Goal: Task Accomplishment & Management: Complete application form

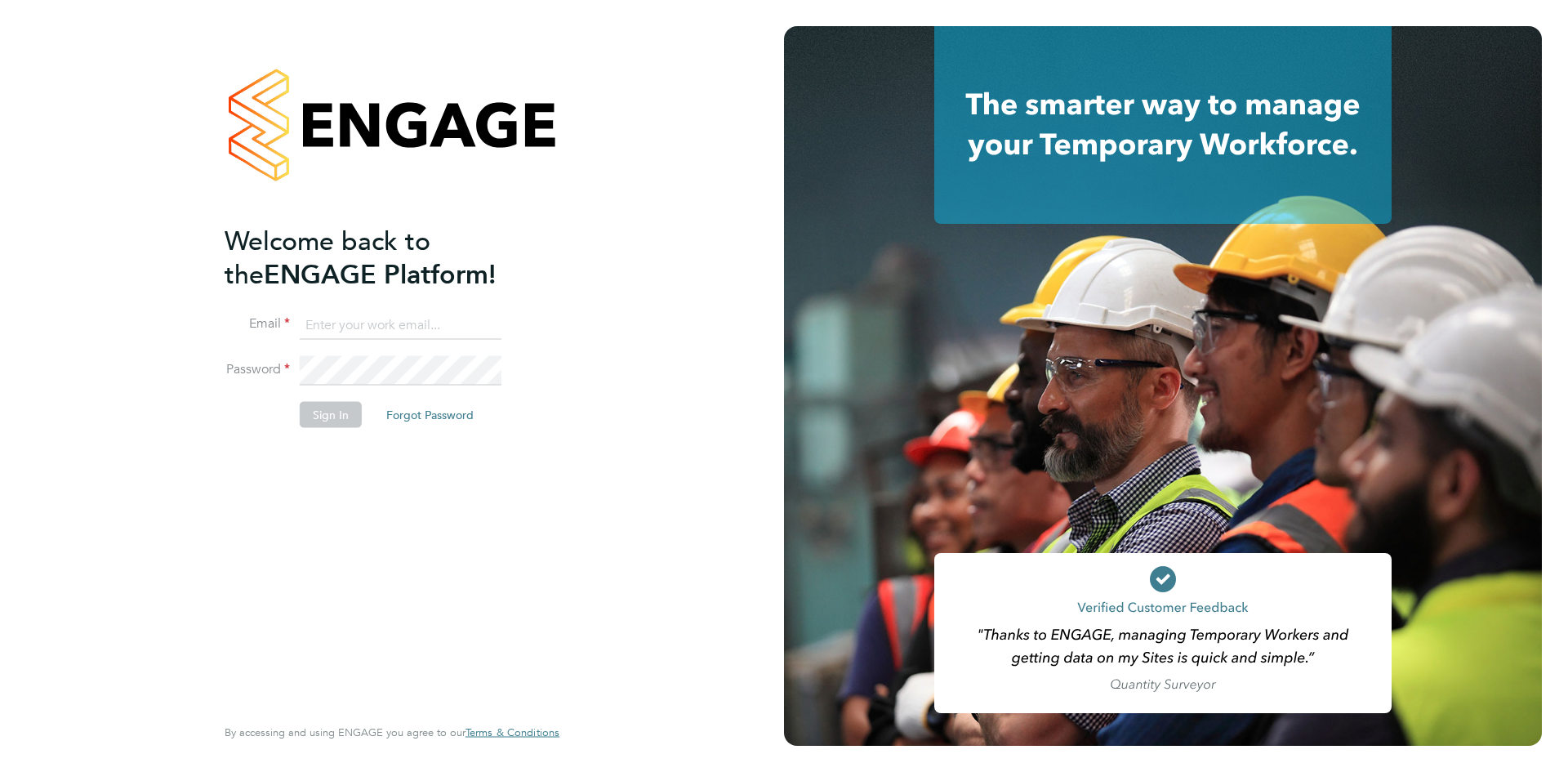
drag, startPoint x: 341, startPoint y: 315, endPoint x: 360, endPoint y: 323, distance: 20.6
click at [341, 315] on input at bounding box center [400, 325] width 202 height 29
type input "info@cbwstaffingsolutions.com"
click at [316, 423] on button "Sign In" at bounding box center [331, 413] width 62 height 26
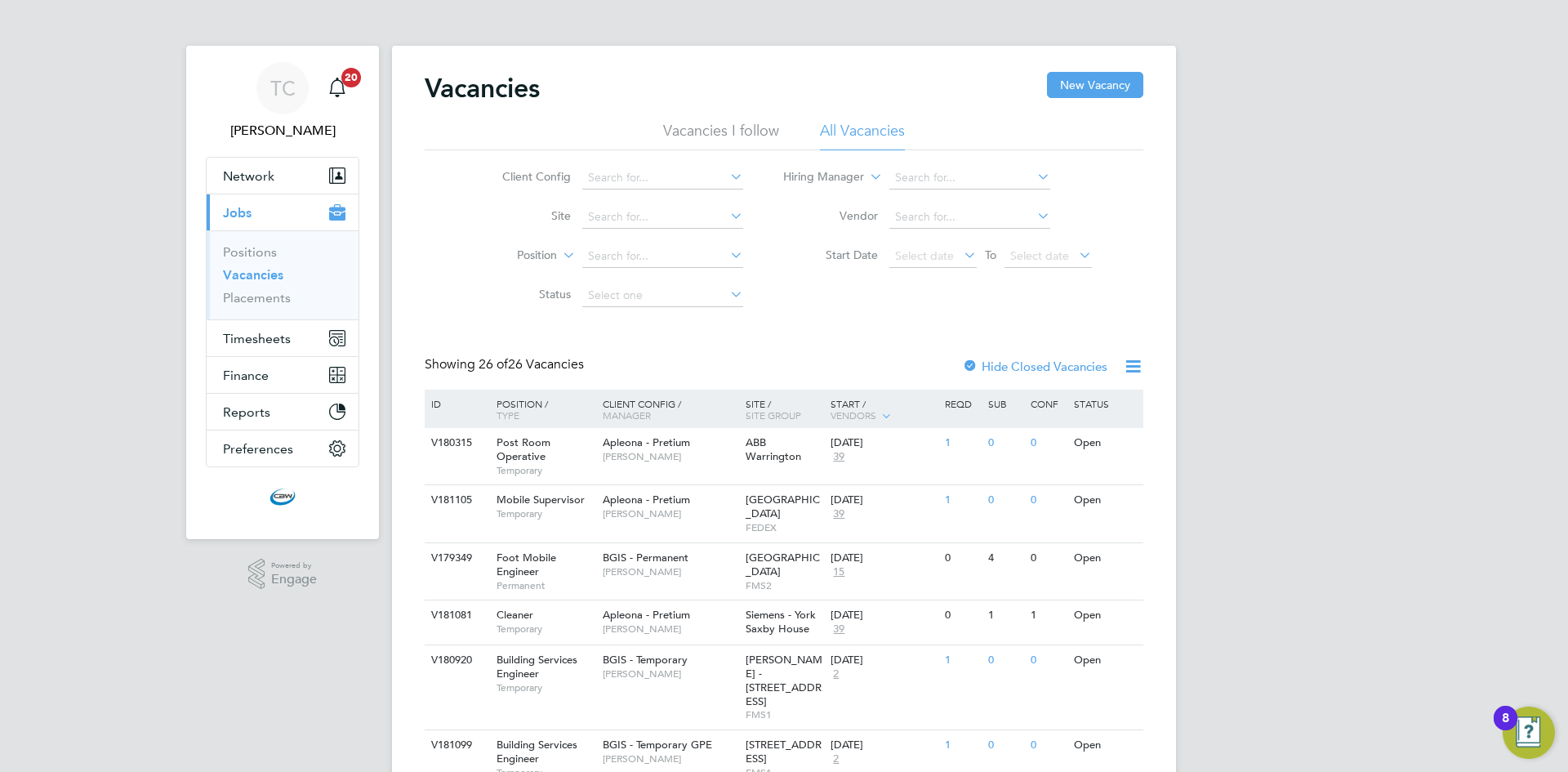
click at [727, 179] on icon at bounding box center [727, 176] width 0 height 23
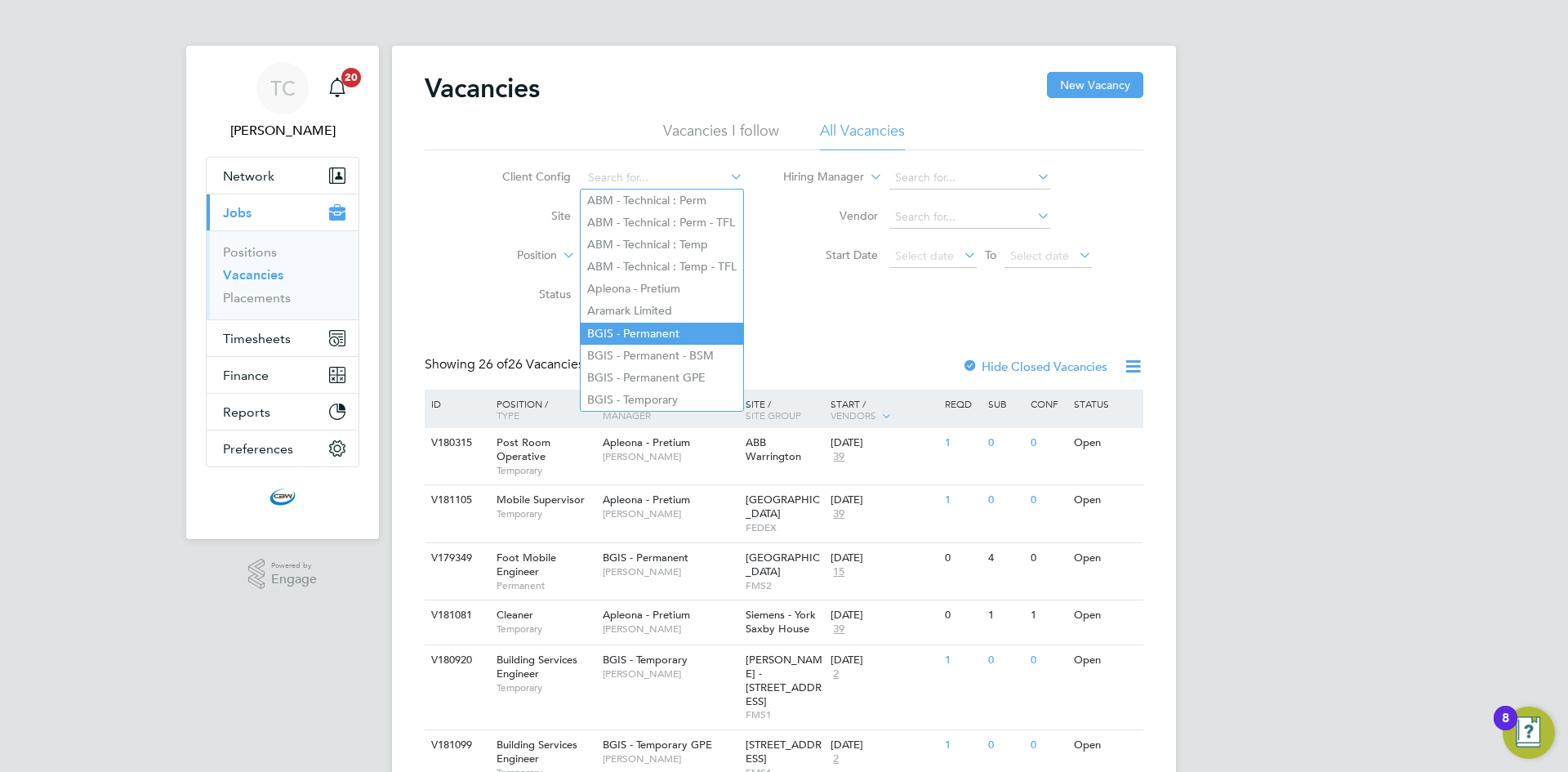
click at [673, 323] on li "BGIS - Permanent" at bounding box center [661, 334] width 163 height 22
type input "BGIS - Permanent"
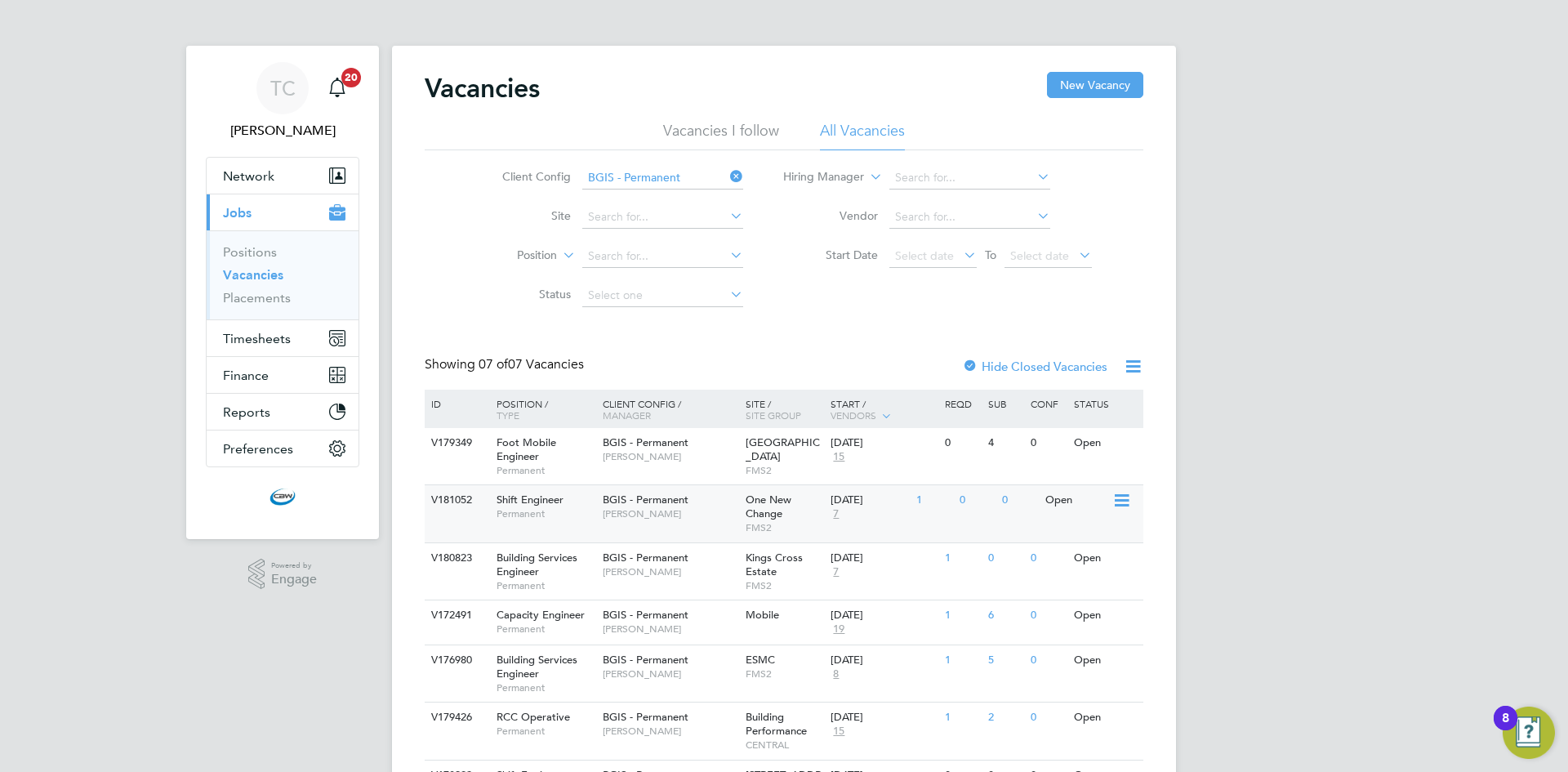
click at [679, 517] on span "[PERSON_NAME]" at bounding box center [669, 513] width 135 height 13
click at [763, 517] on span "One New Change" at bounding box center [768, 506] width 46 height 28
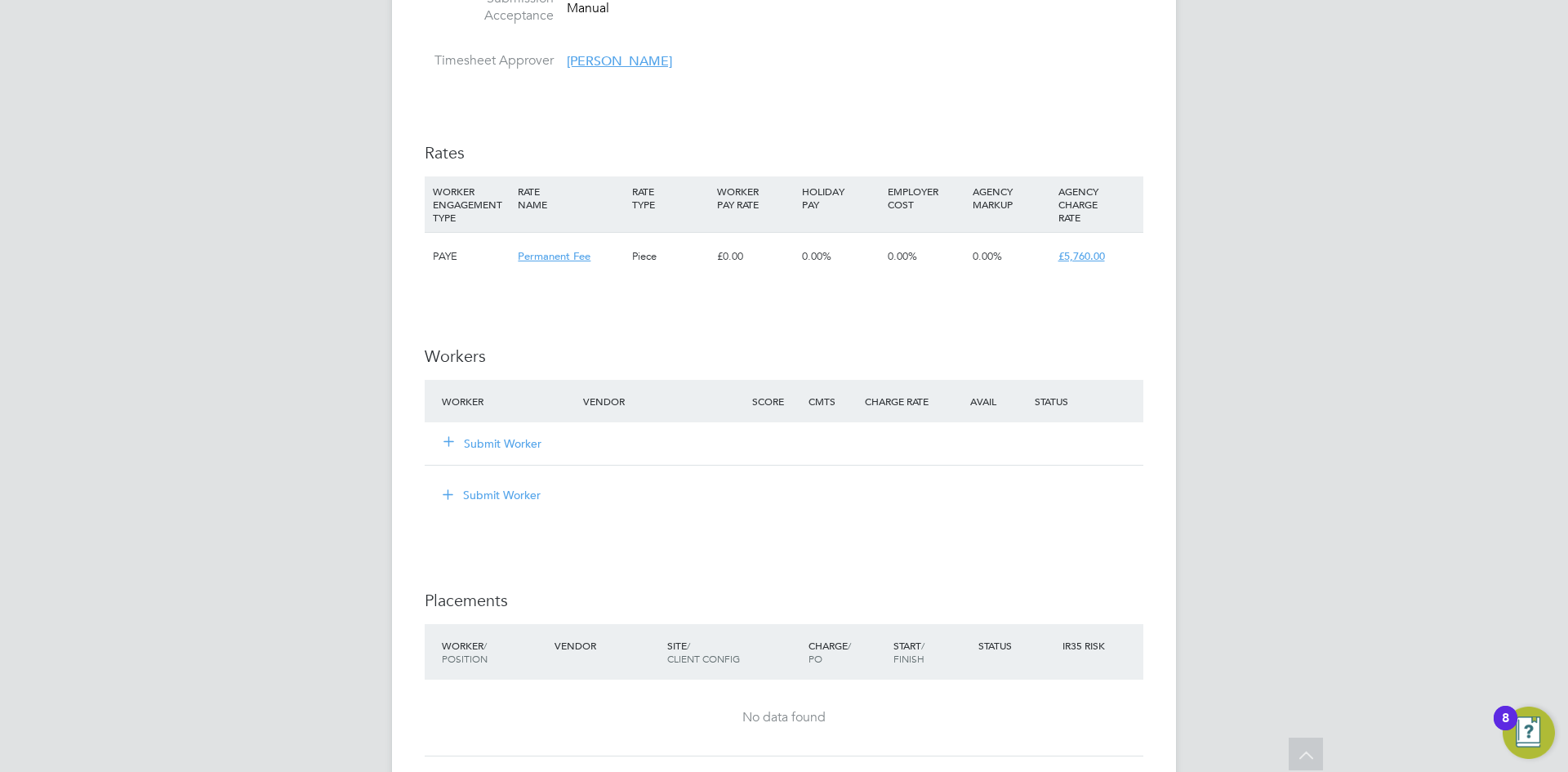
scroll to position [1879, 0]
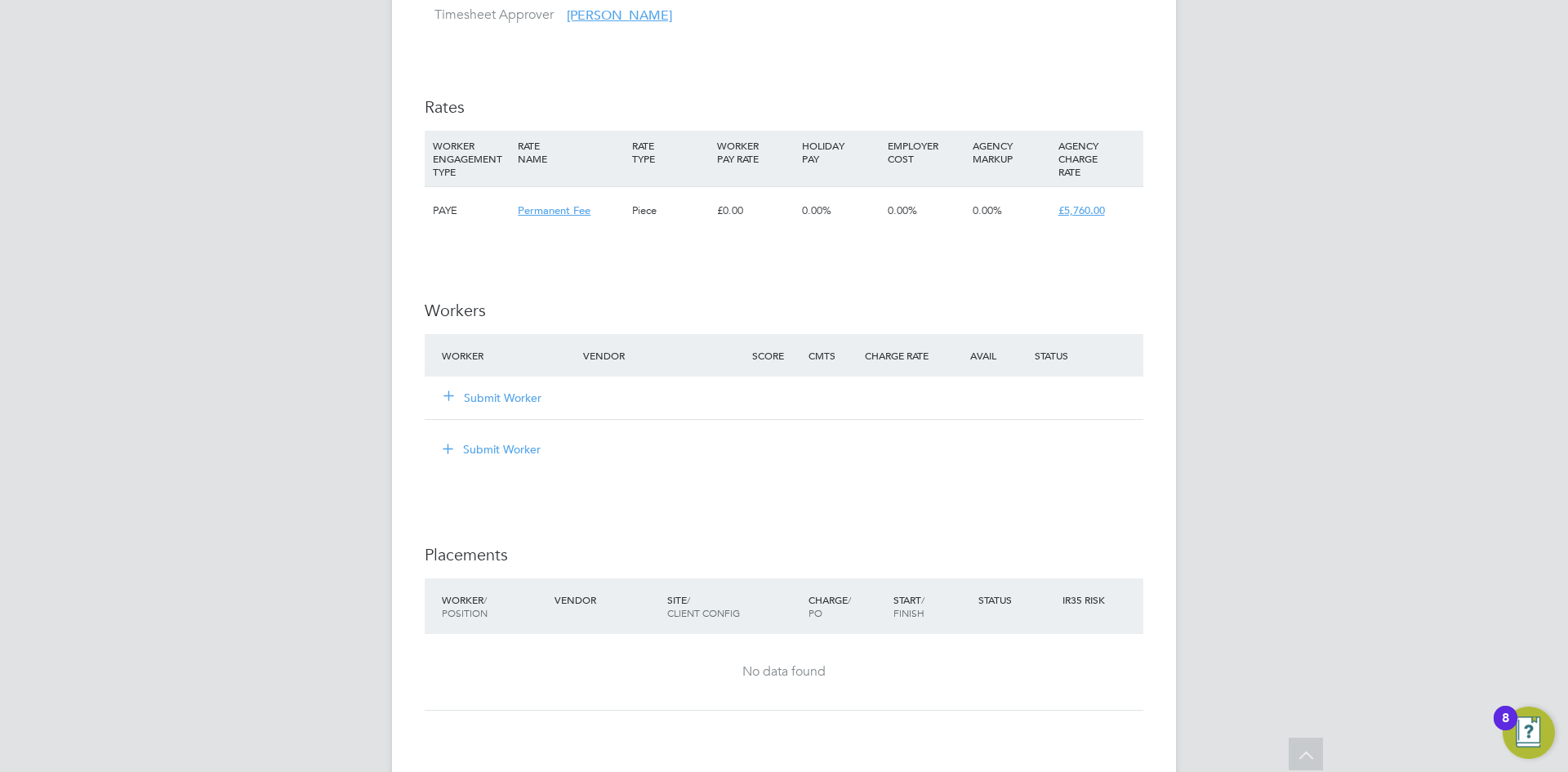
click at [526, 396] on button "Submit Worker" at bounding box center [493, 397] width 98 height 16
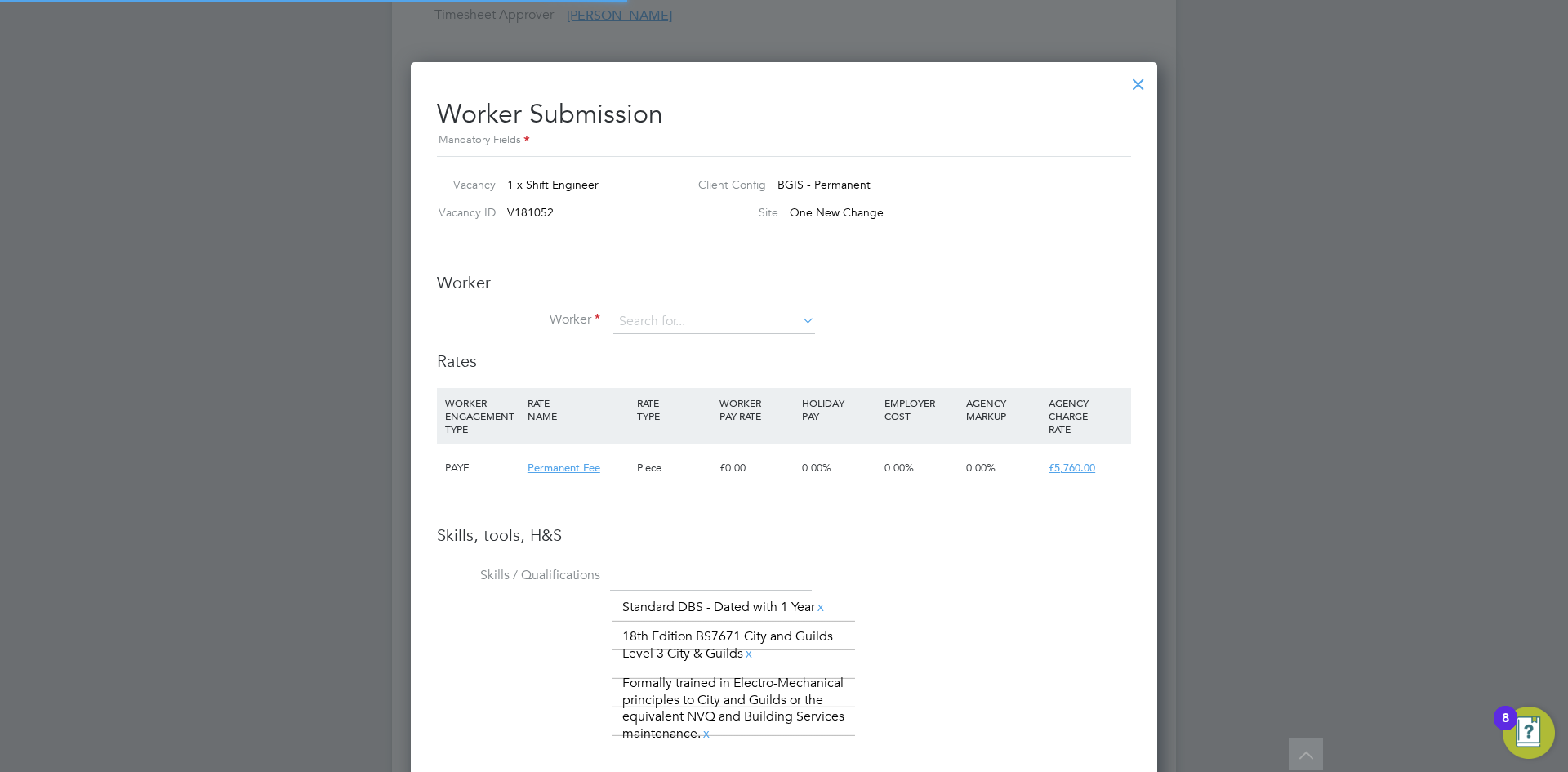
scroll to position [1155, 747]
click at [656, 331] on input at bounding box center [714, 322] width 202 height 25
click at [737, 365] on li "Shkel zen Bucaj (SBucak001)" at bounding box center [755, 367] width 286 height 22
type input "Shkelzen Bucaj (SBucak001)"
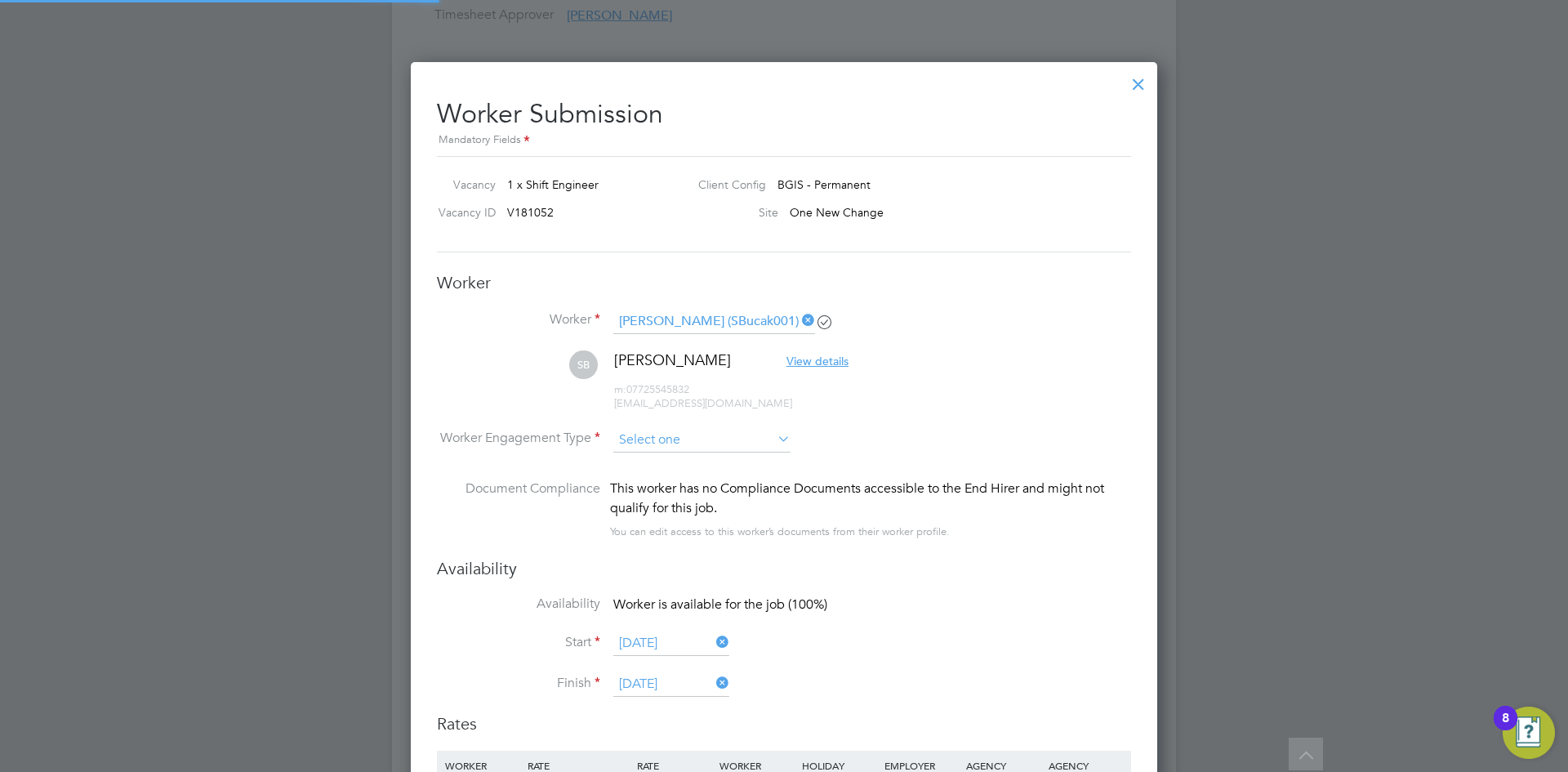
scroll to position [1517, 747]
click at [693, 431] on input at bounding box center [701, 439] width 177 height 25
click at [671, 476] on li "PAYE" at bounding box center [701, 483] width 179 height 21
type input "PAYE"
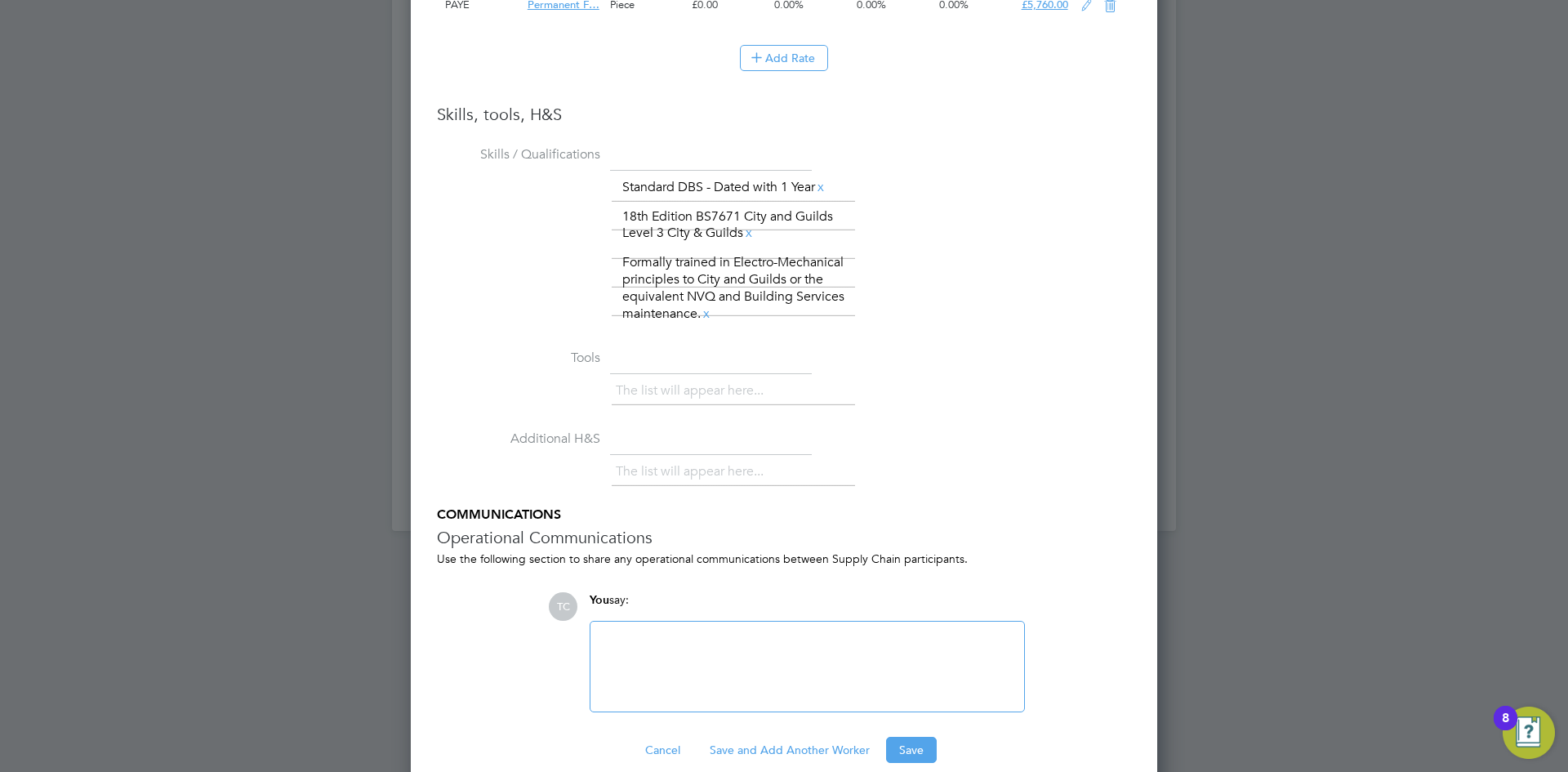
scroll to position [0, 0]
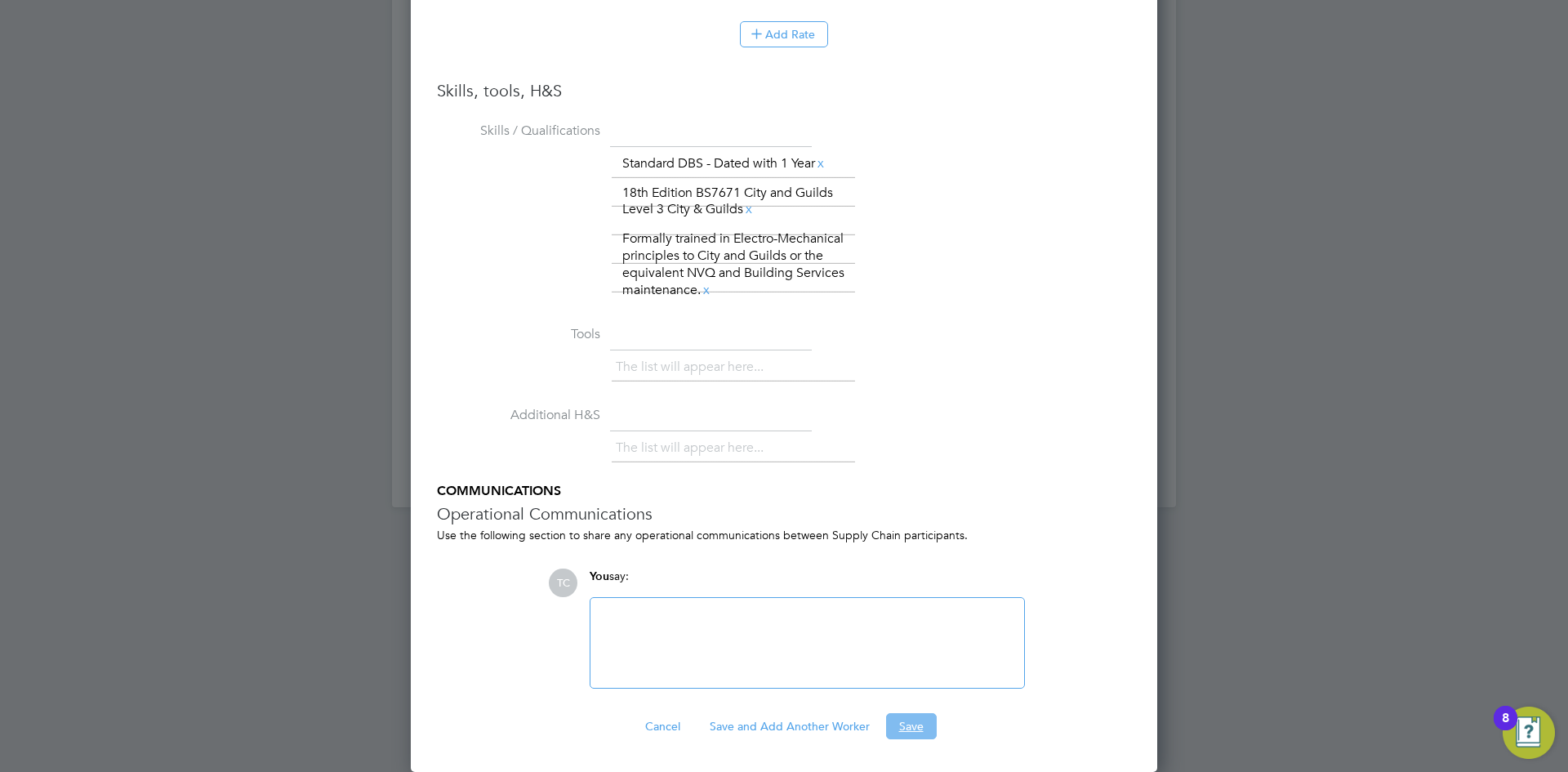
click at [916, 719] on button "Save" at bounding box center [911, 726] width 51 height 26
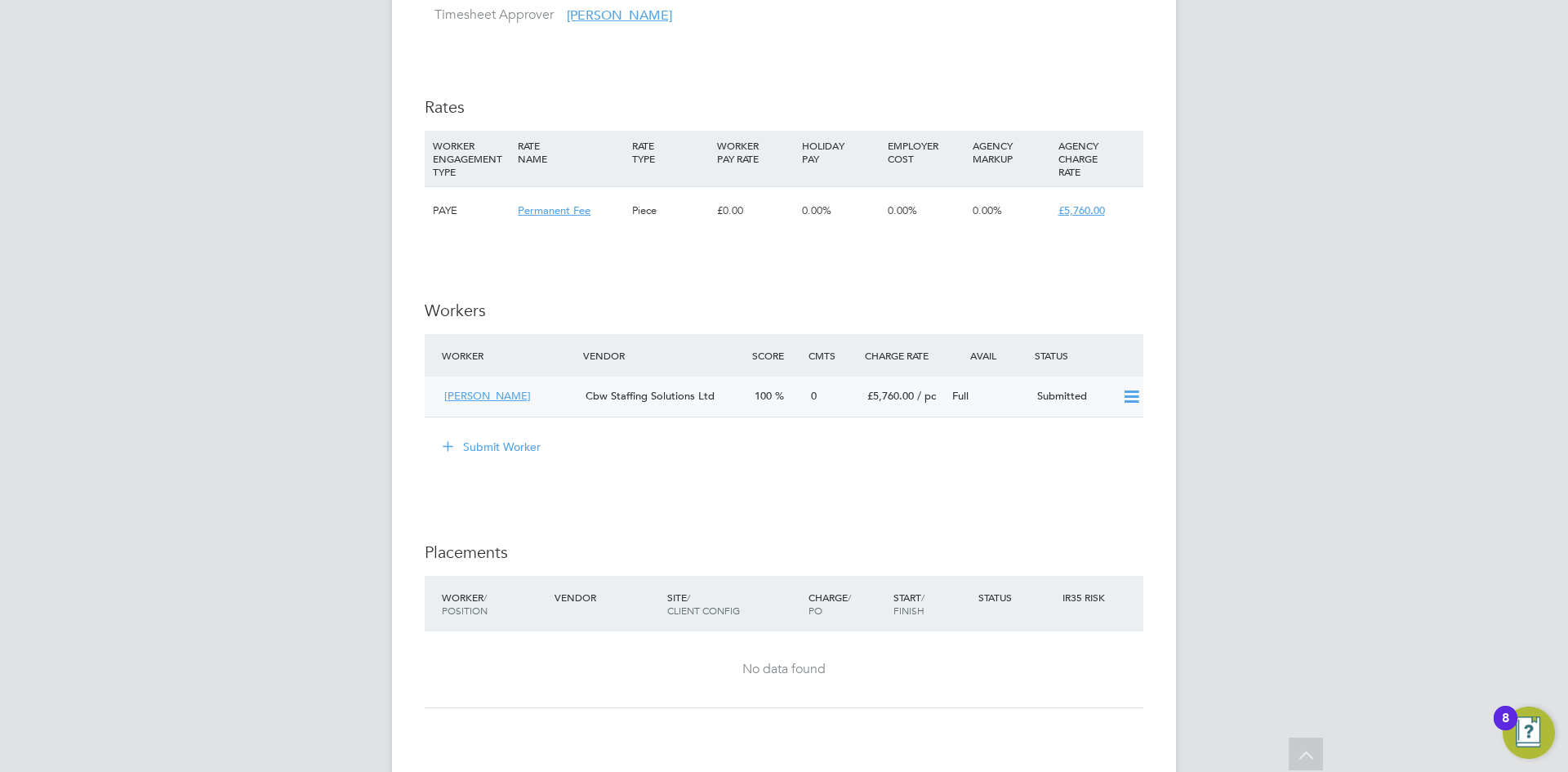
click at [628, 390] on span "Cbw Staffing Solutions Ltd" at bounding box center [649, 395] width 129 height 14
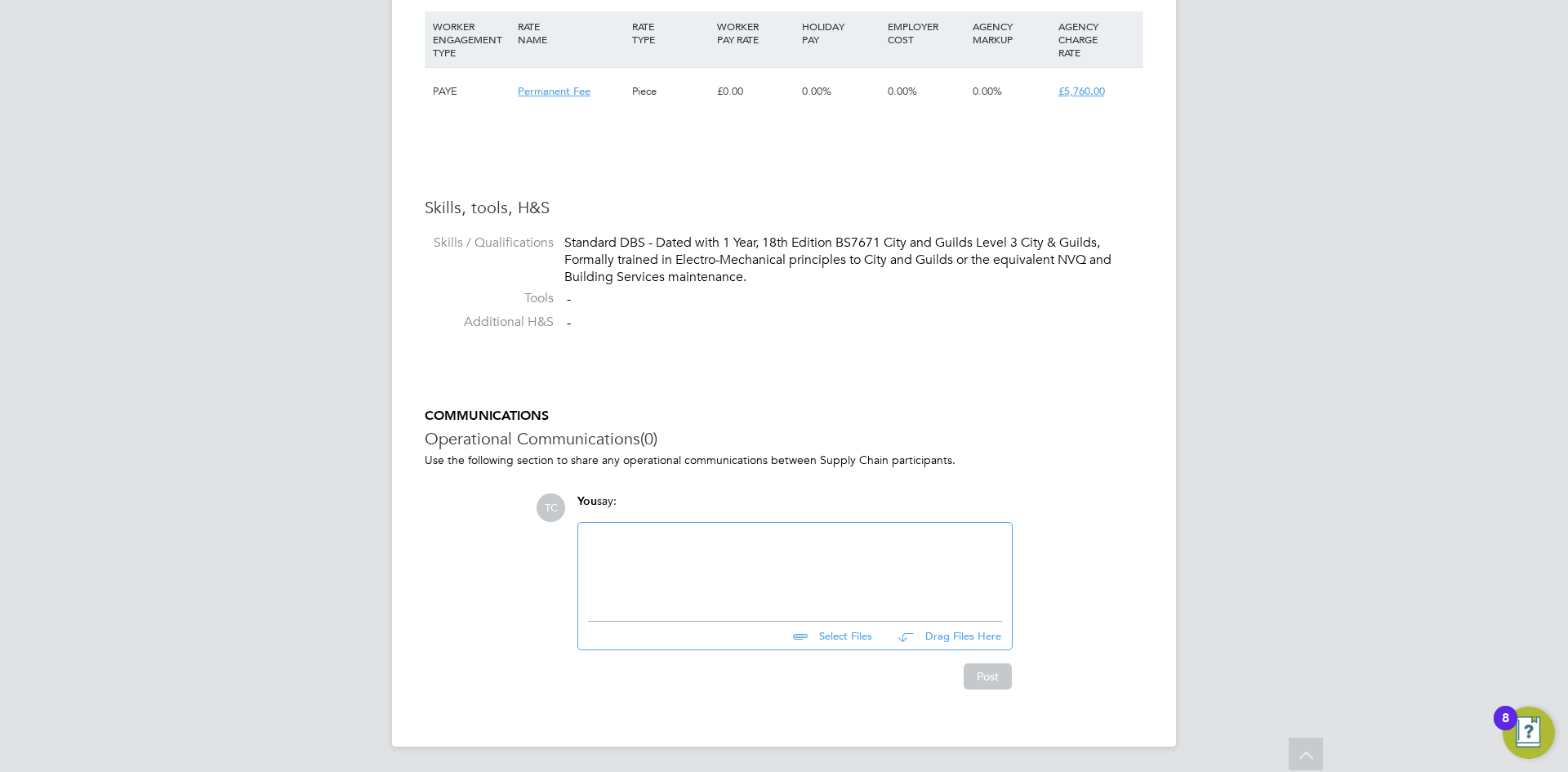
scroll to position [1154, 0]
click at [854, 642] on input "file" at bounding box center [879, 631] width 245 height 23
type input "C:\fakepath\Re_ CBW Staffing Solutions - Technical Assessment - ben.miller@cbws…"
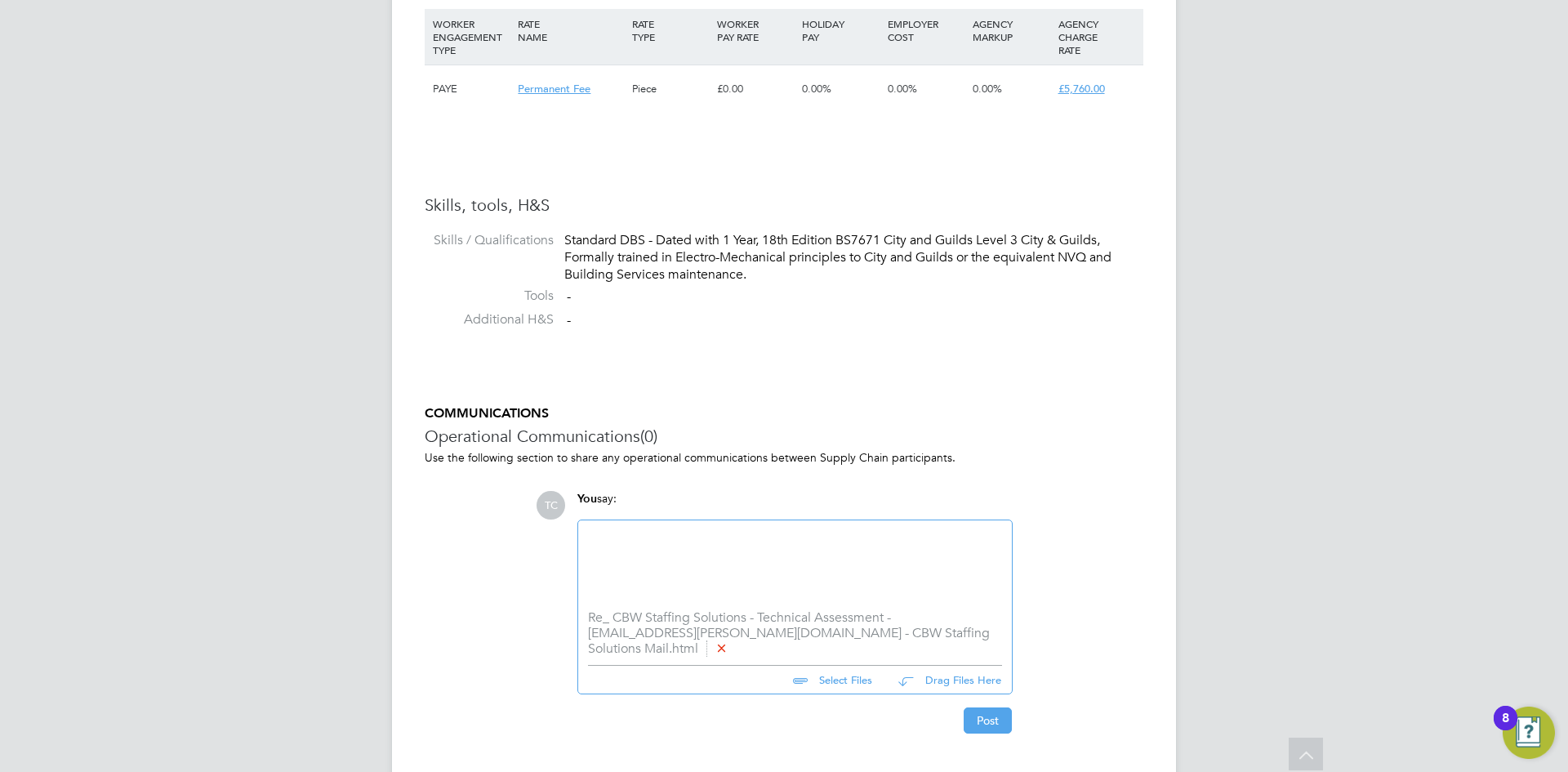
click at [848, 683] on input "file" at bounding box center [879, 676] width 245 height 23
type input "C:\fakepath\Zen Bucaj - CBW Staffing Solutions CV (1).docx"
click at [973, 739] on button "Post" at bounding box center [988, 736] width 48 height 26
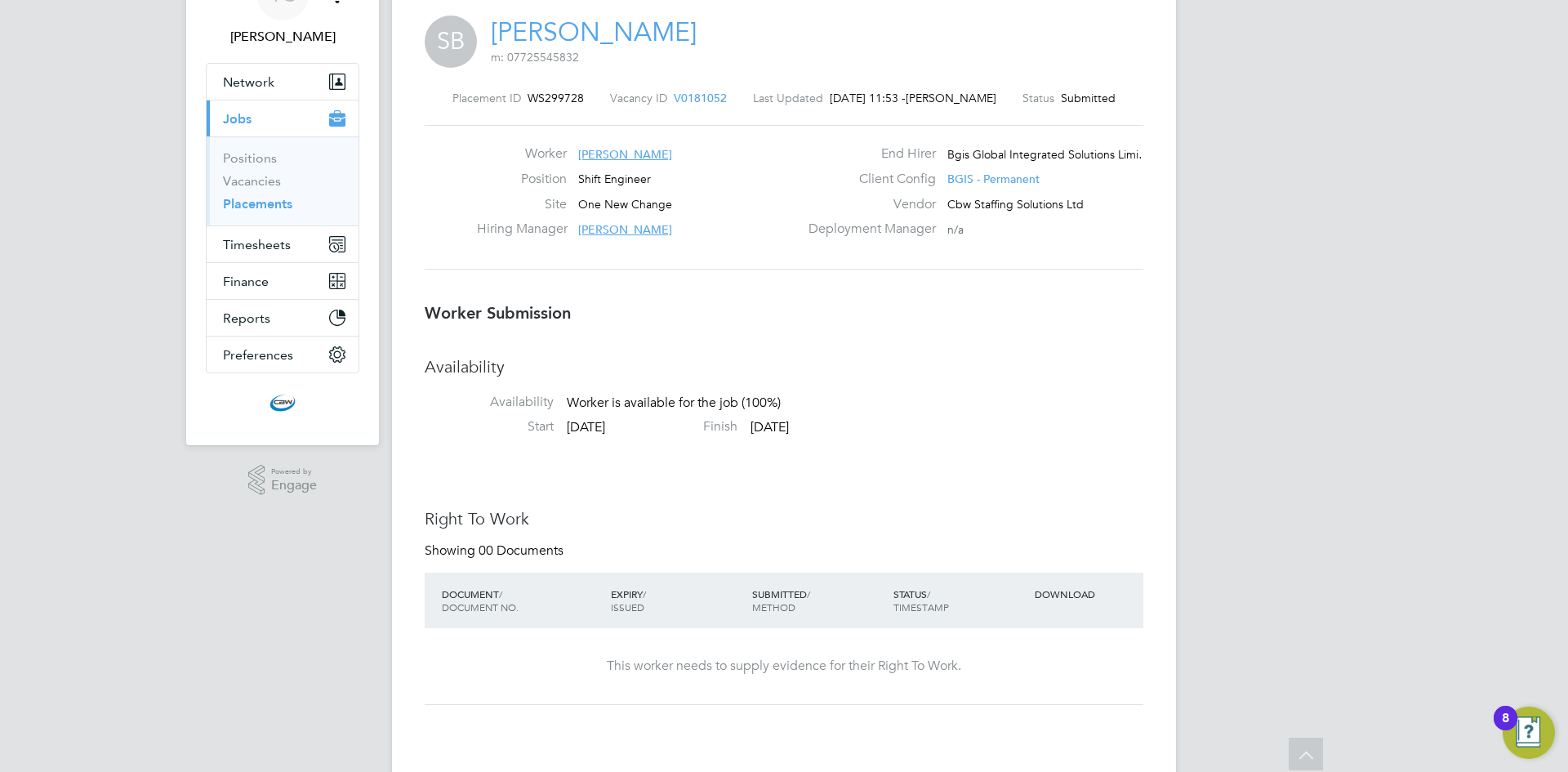
scroll to position [92, 0]
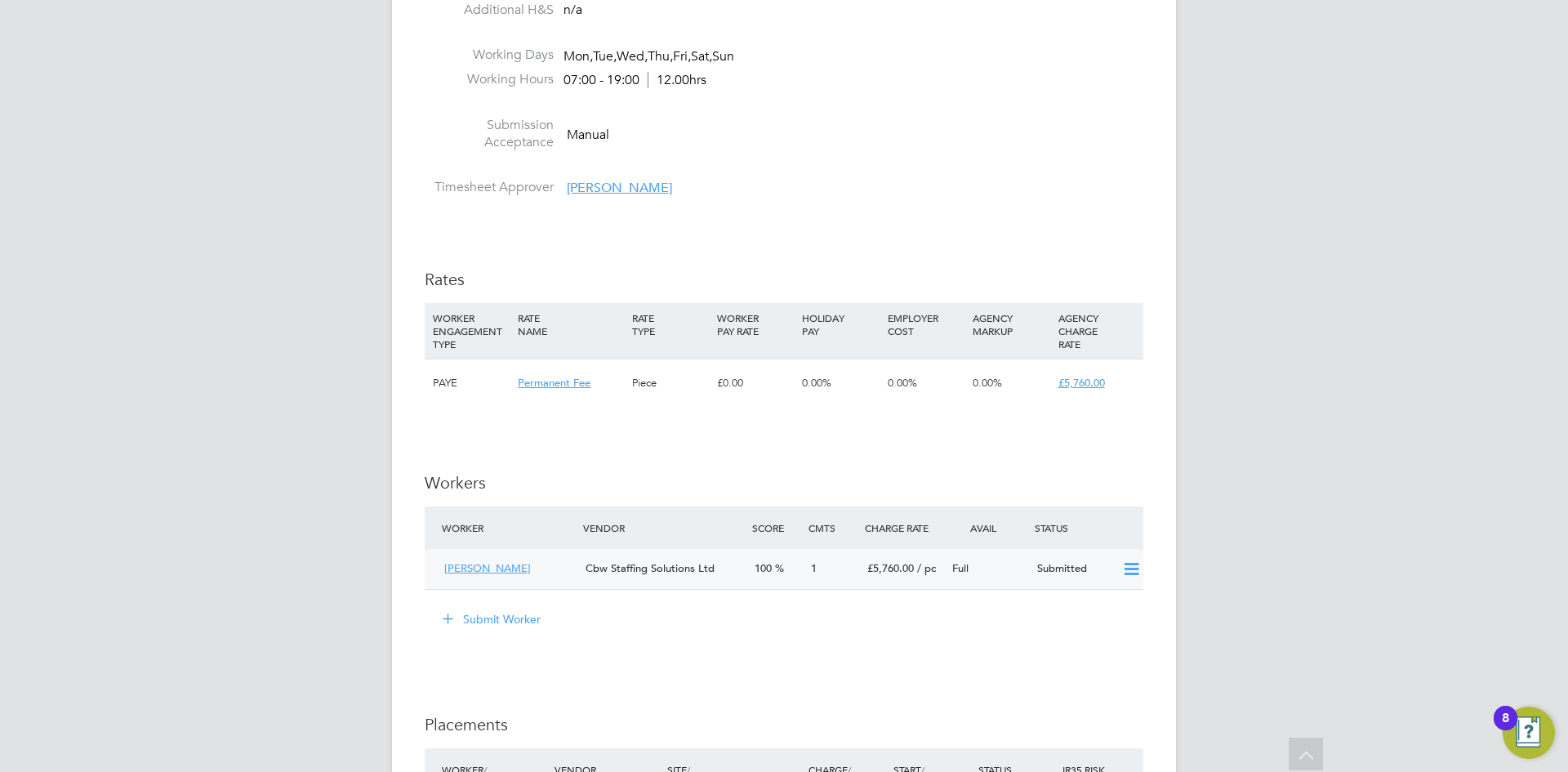
scroll to position [1715, 0]
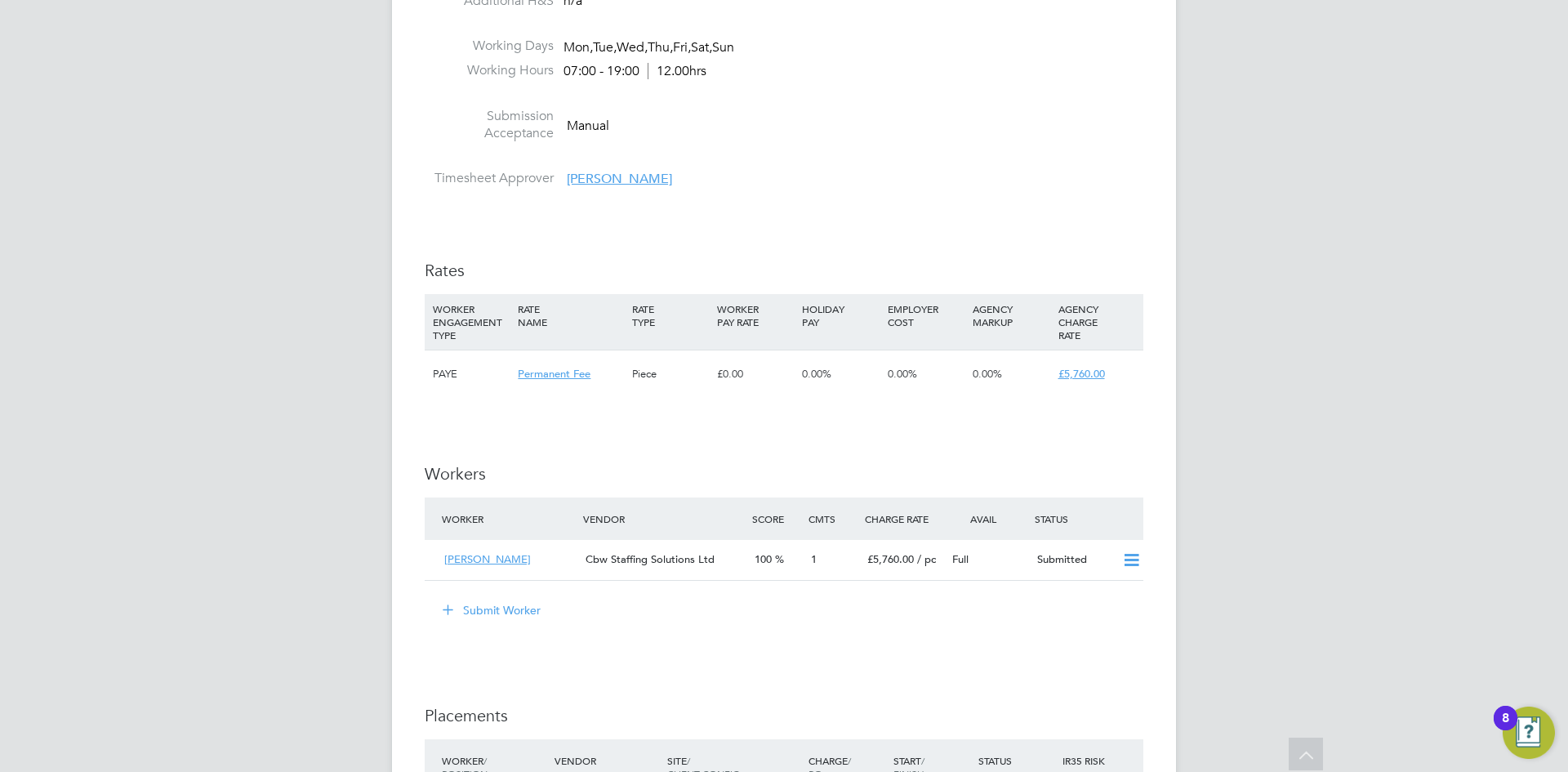
click at [474, 615] on button "Submit Worker" at bounding box center [492, 610] width 123 height 26
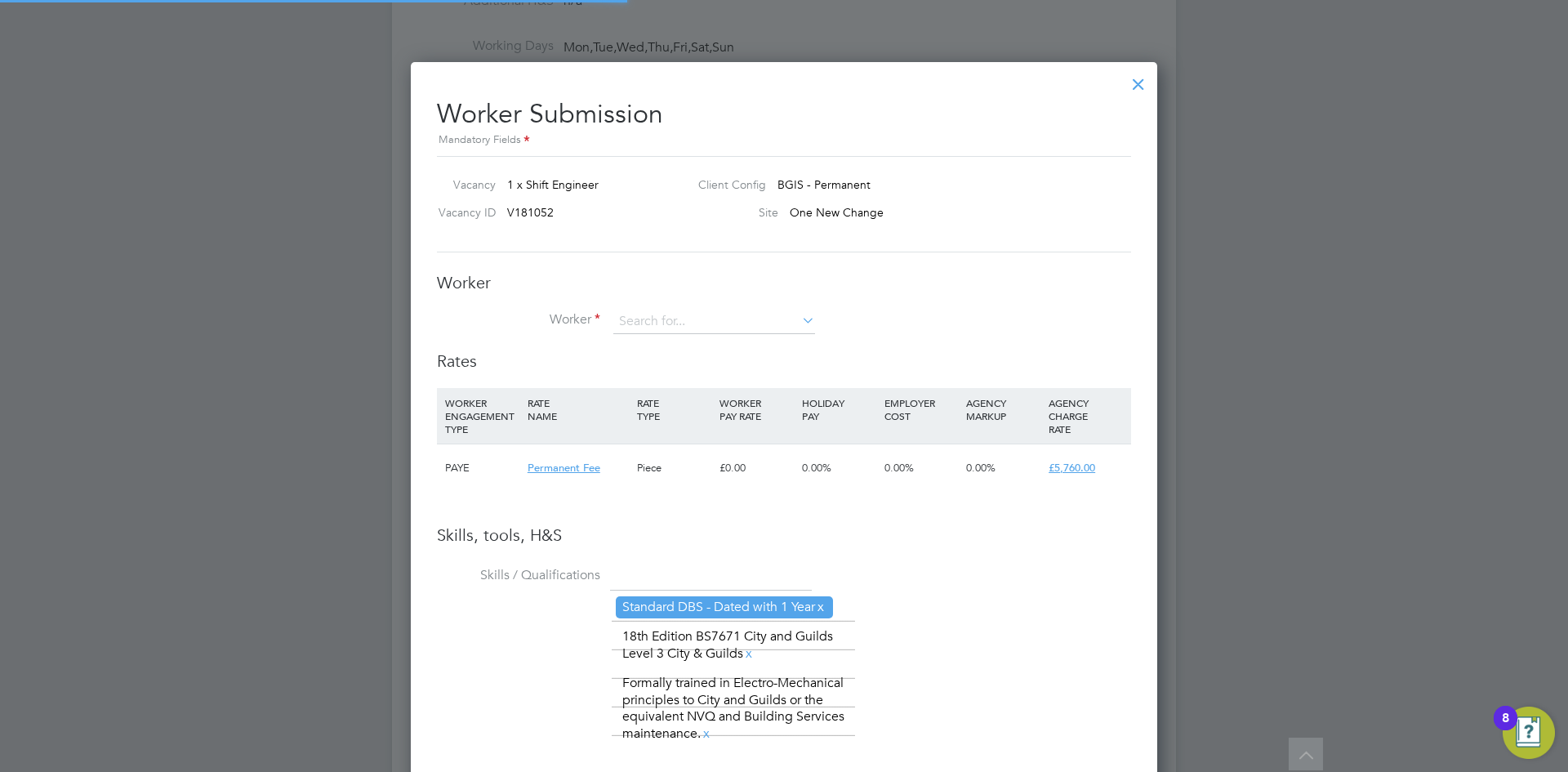
scroll to position [1155, 747]
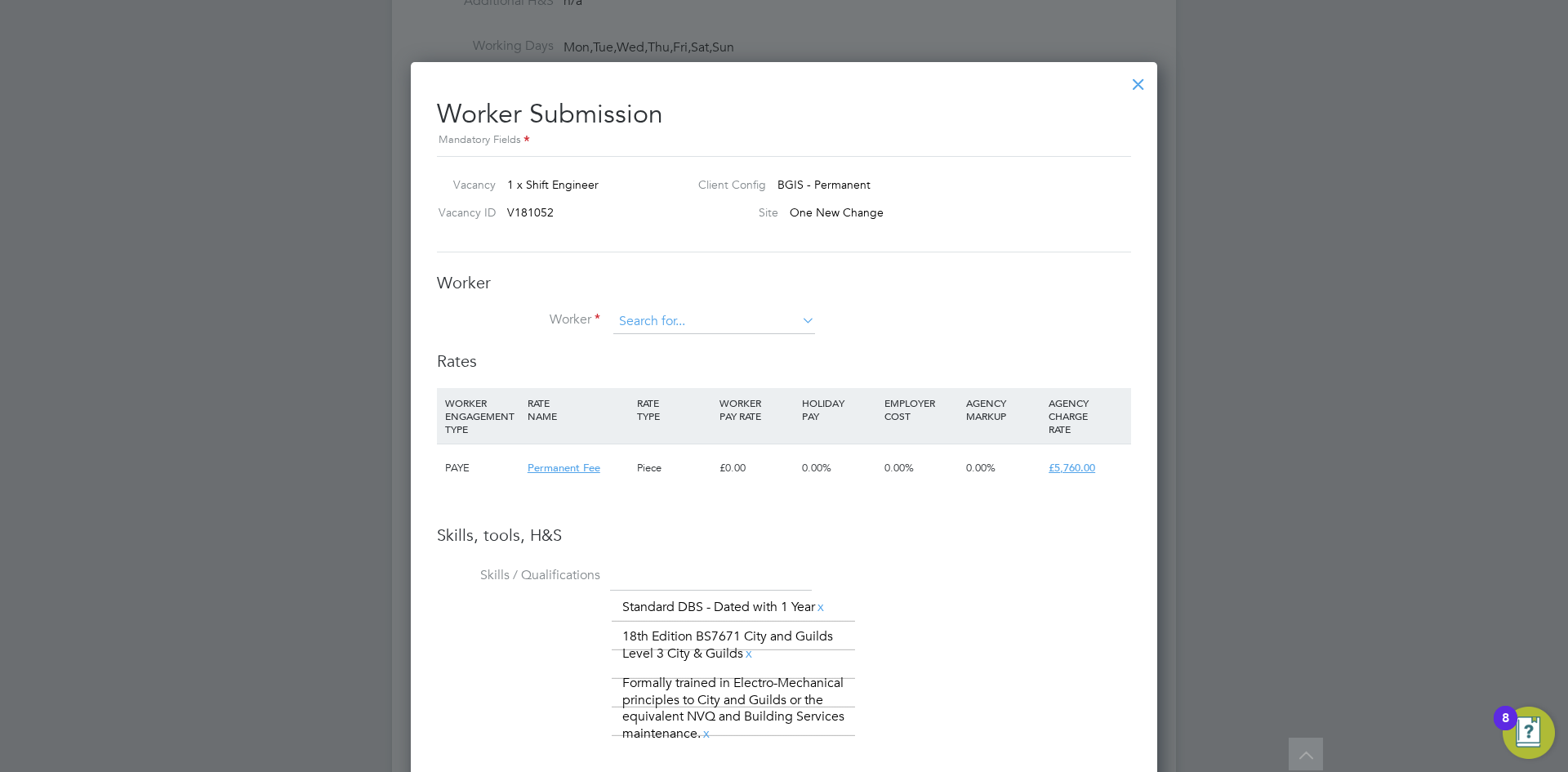
click at [649, 327] on input at bounding box center [714, 322] width 202 height 25
type input "[PERSON_NAME]"
click at [660, 367] on li "+ Add new" at bounding box center [714, 367] width 204 height 22
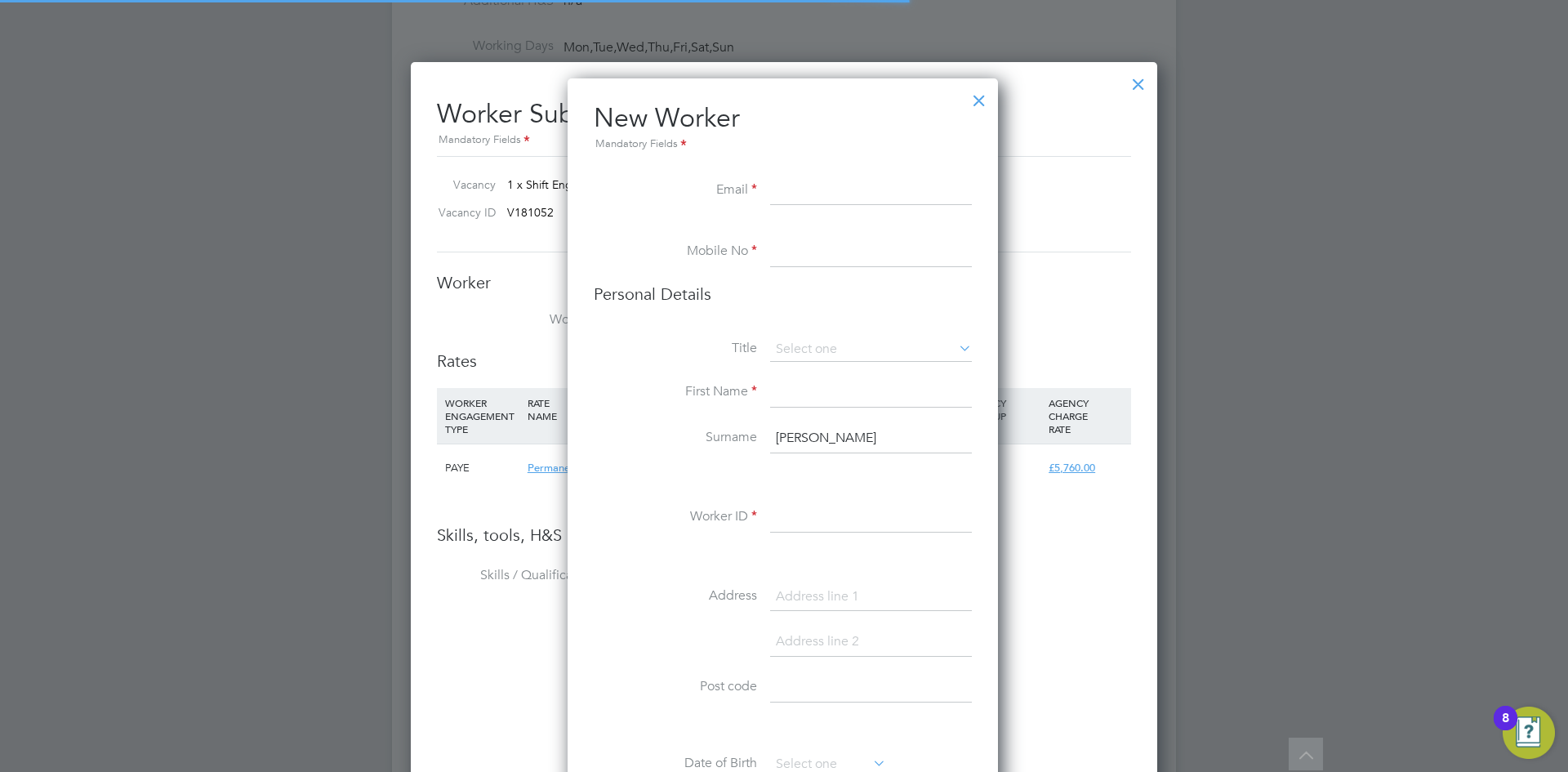
scroll to position [1381, 432]
paste input "[EMAIL_ADDRESS][DOMAIN_NAME]"
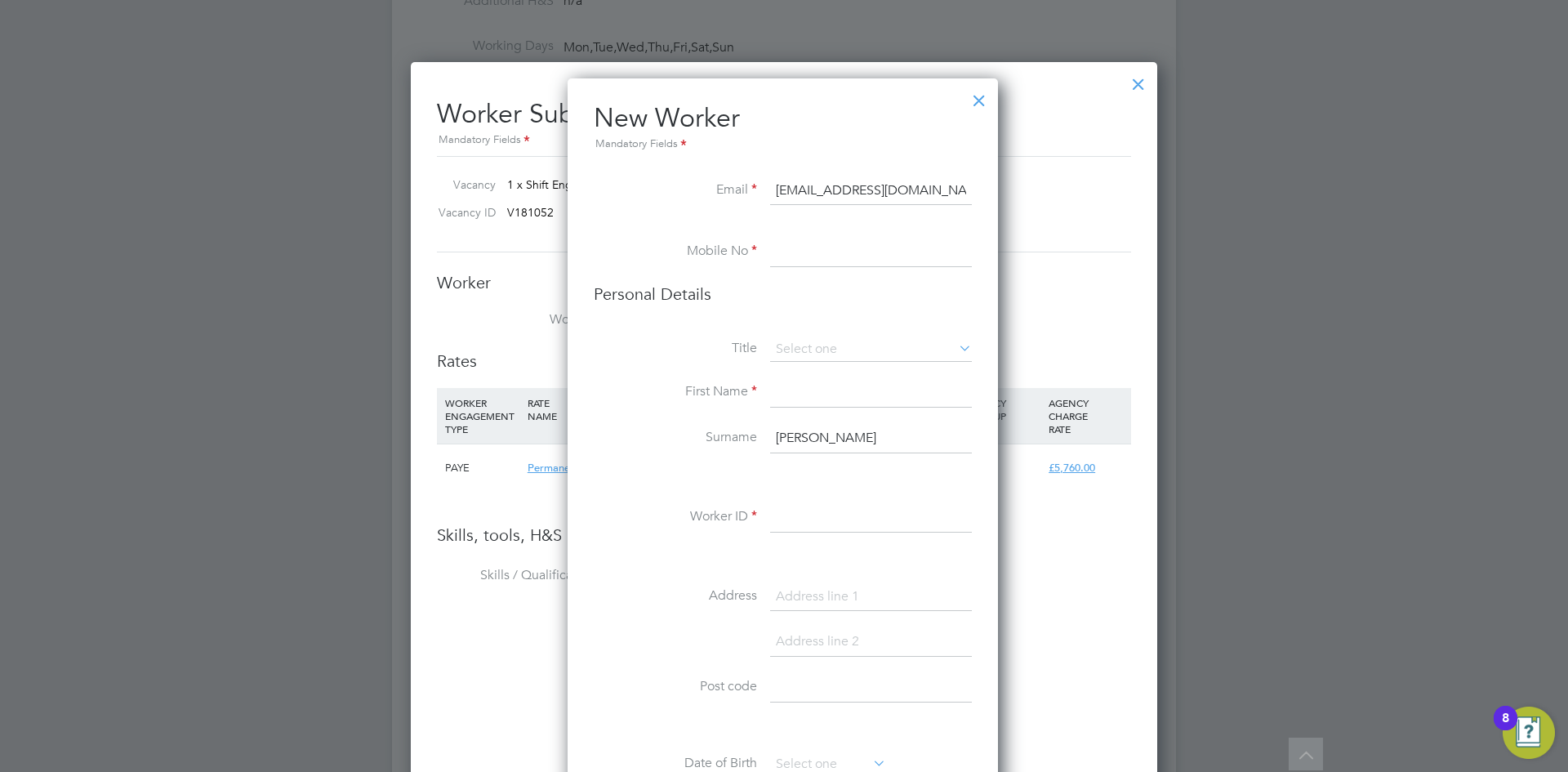
type input "[EMAIL_ADDRESS][DOMAIN_NAME]"
click at [859, 244] on input at bounding box center [871, 252] width 202 height 29
paste input "07581 082021"
type input "07581 082021"
click at [816, 388] on input at bounding box center [871, 392] width 202 height 29
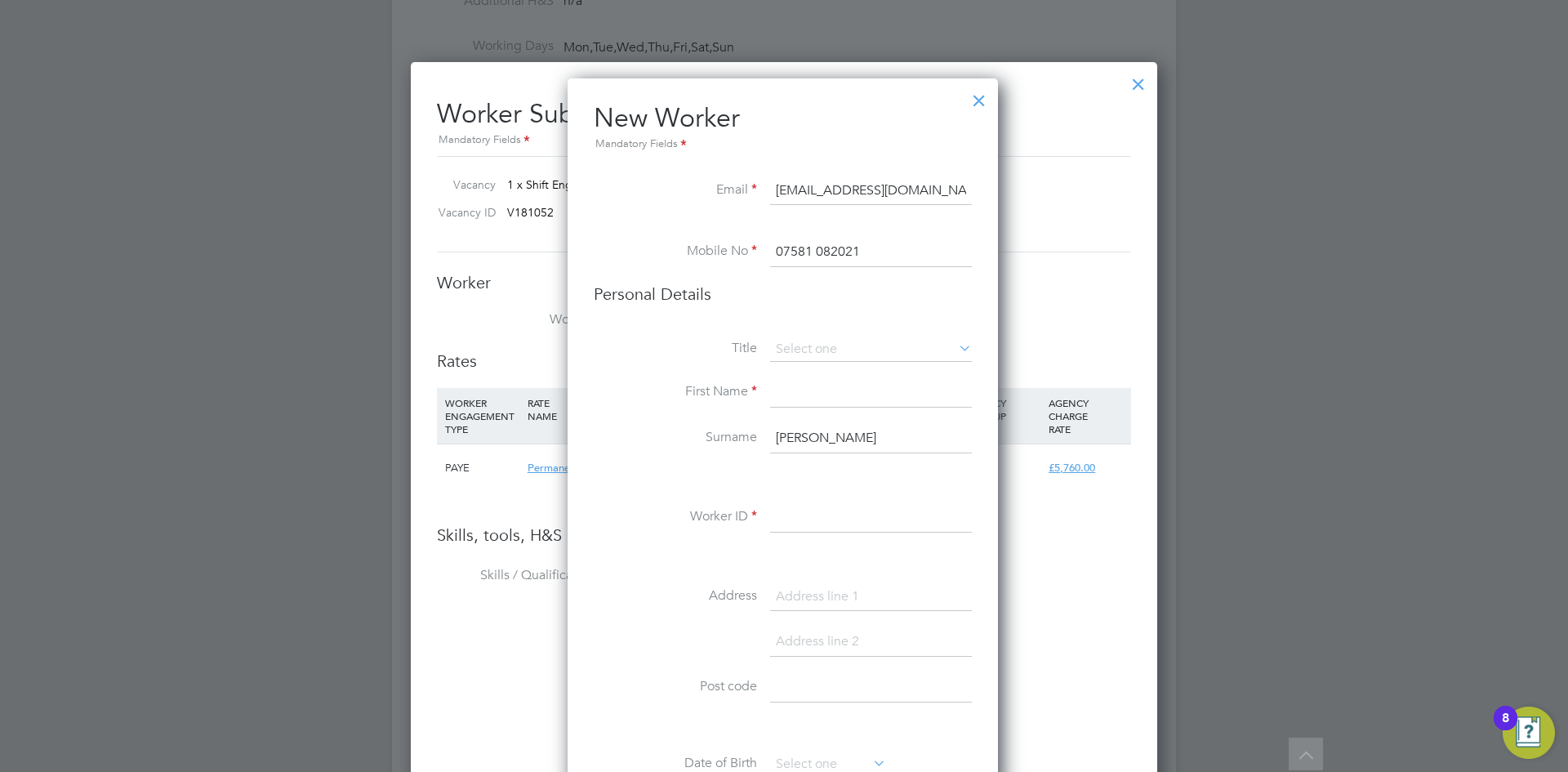
drag, startPoint x: 812, startPoint y: 433, endPoint x: 775, endPoint y: 437, distance: 37.2
click at [775, 437] on input "[PERSON_NAME]" at bounding box center [871, 437] width 202 height 29
click at [793, 397] on input at bounding box center [871, 392] width 202 height 29
paste input "[PERSON_NAME]"
type input "[PERSON_NAME]"
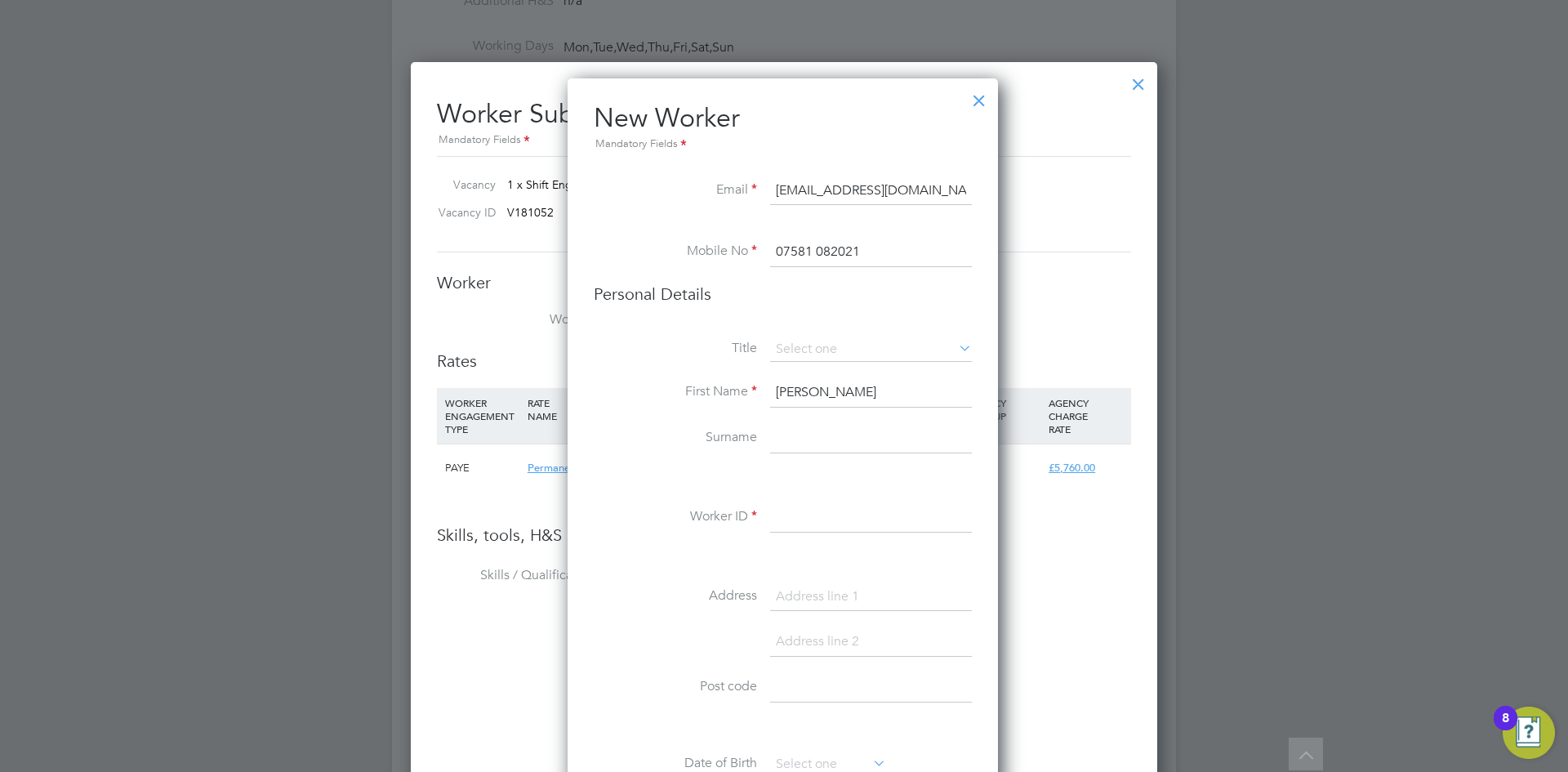
click at [791, 430] on input at bounding box center [871, 437] width 202 height 29
type input "[PERSON_NAME]"
click at [831, 509] on input at bounding box center [871, 517] width 202 height 29
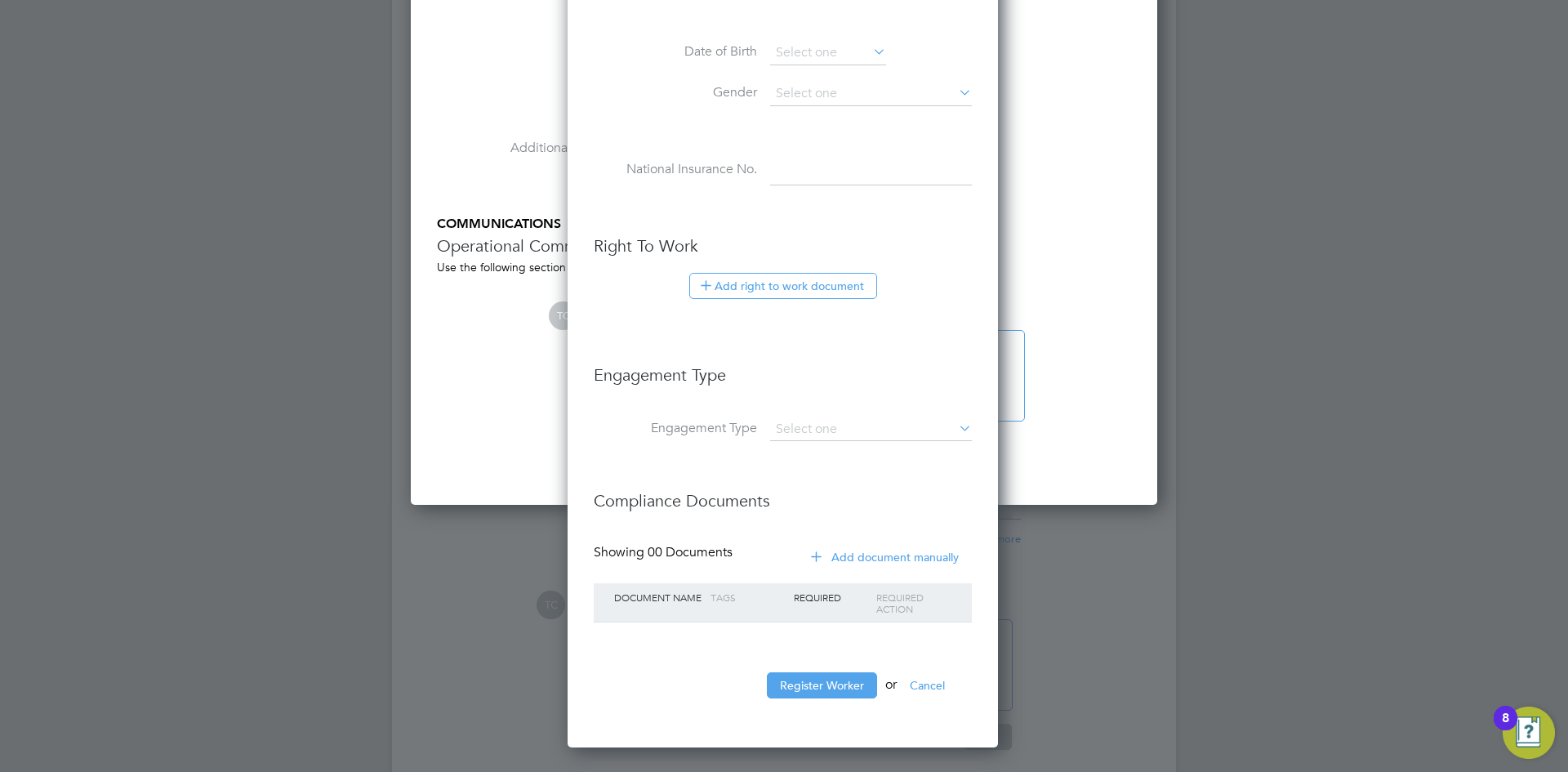
scroll to position [2486, 0]
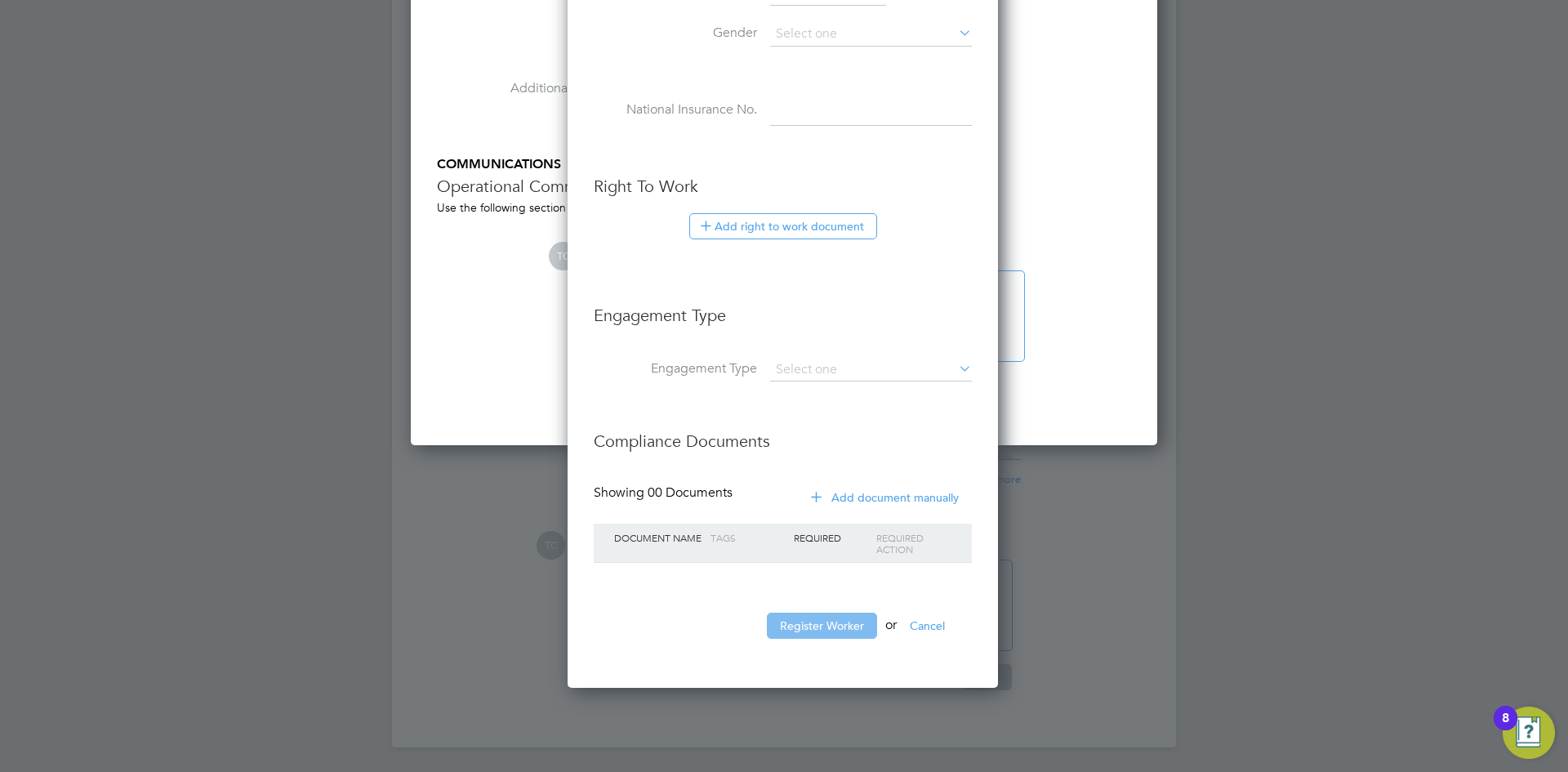
type input "LHenwood001"
click at [834, 619] on button "Register Worker" at bounding box center [822, 625] width 110 height 26
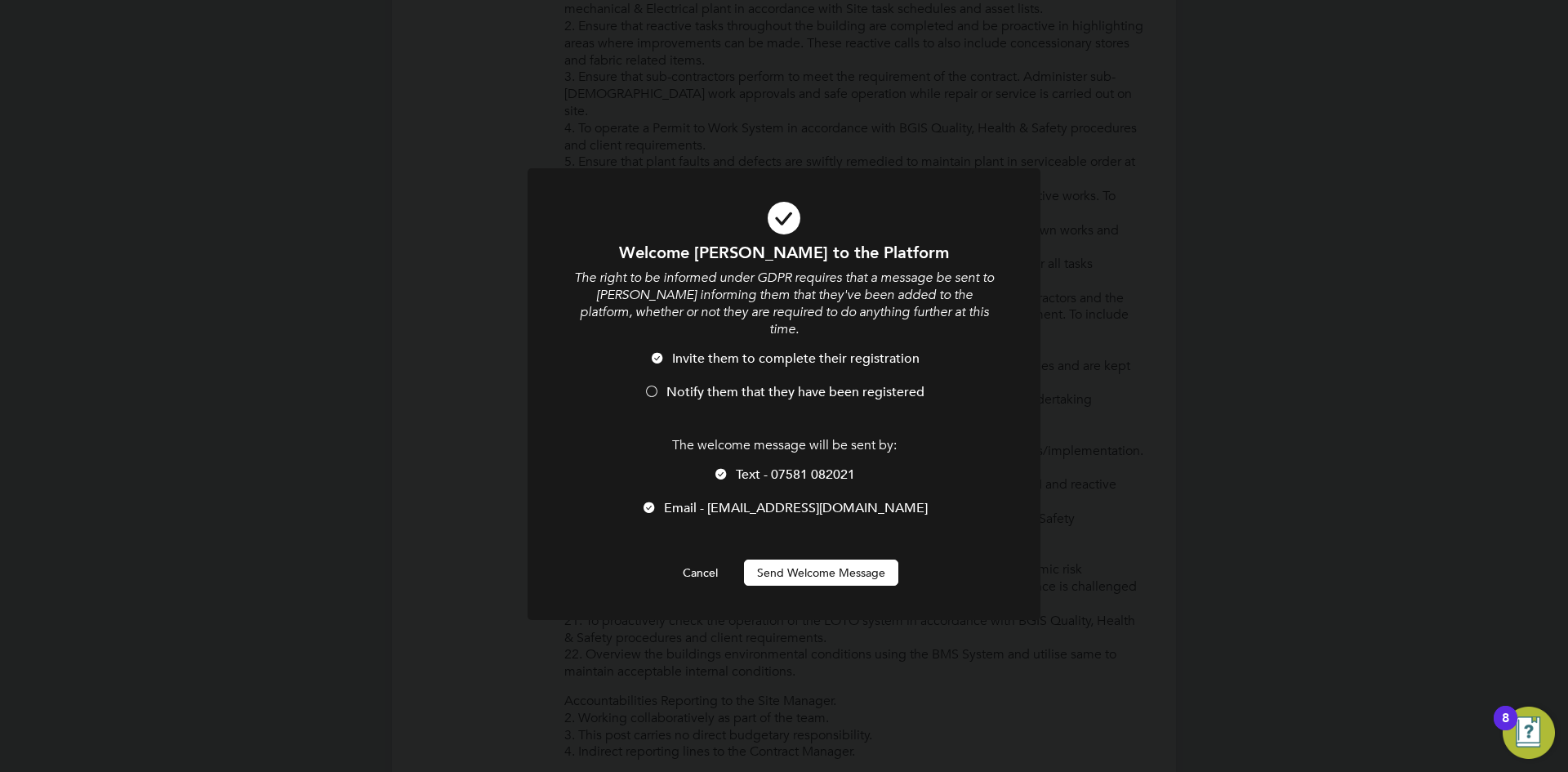
scroll to position [1381, 432]
click at [652, 385] on div at bounding box center [651, 392] width 16 height 16
click at [822, 562] on button "Send Welcome Message" at bounding box center [821, 572] width 155 height 26
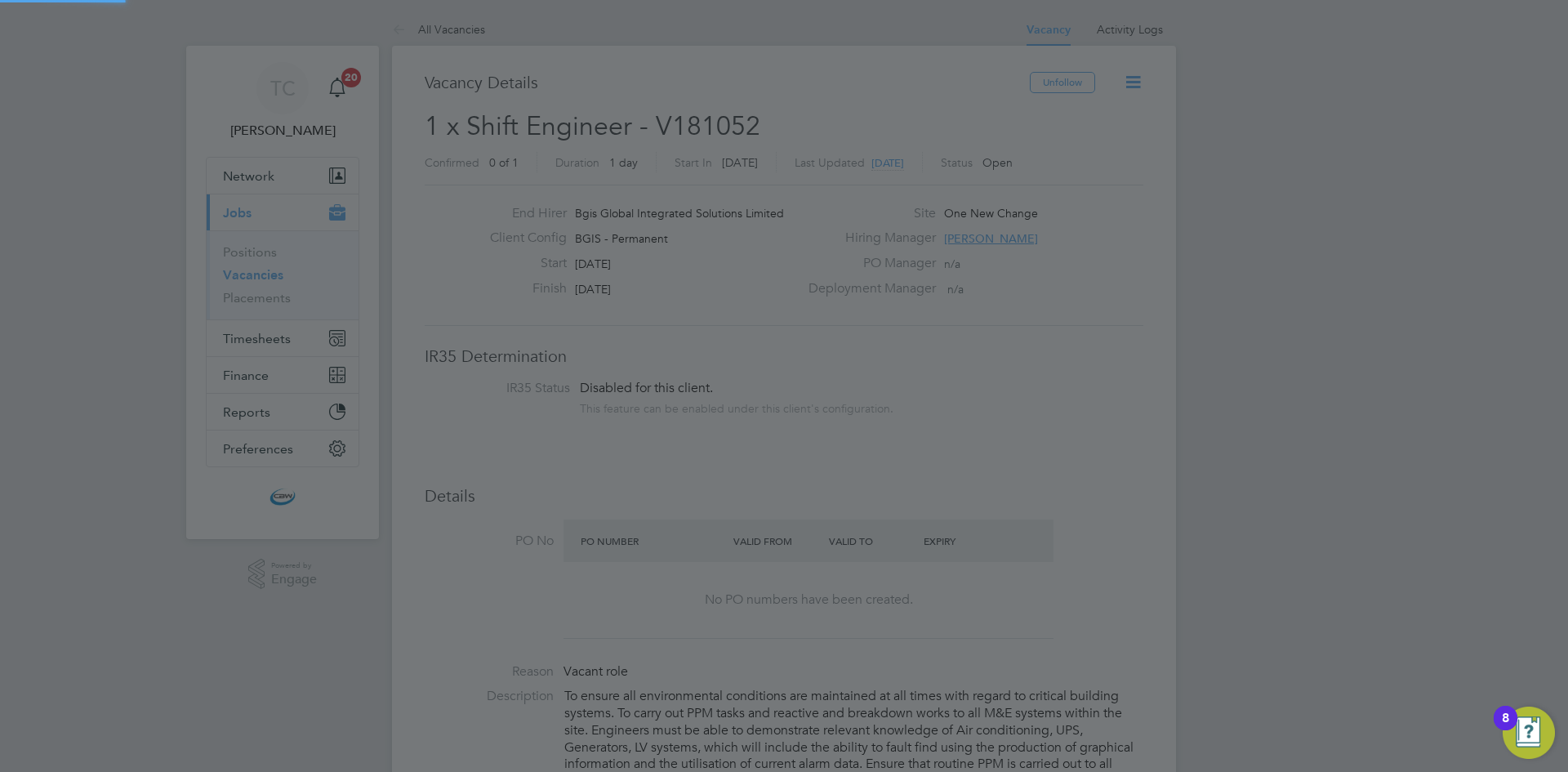
scroll to position [772, 0]
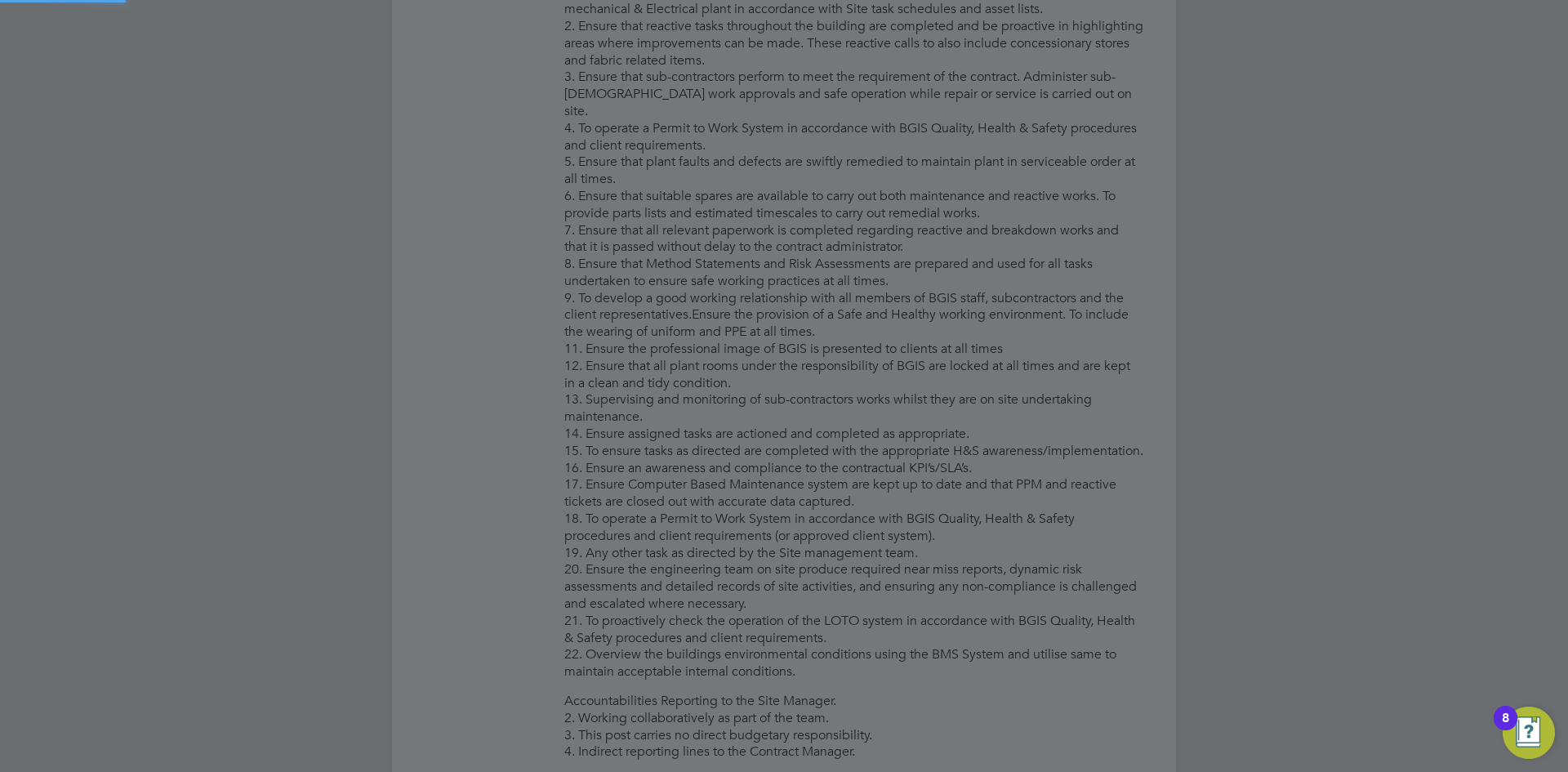
type input "[PERSON_NAME] (LHenwood001)"
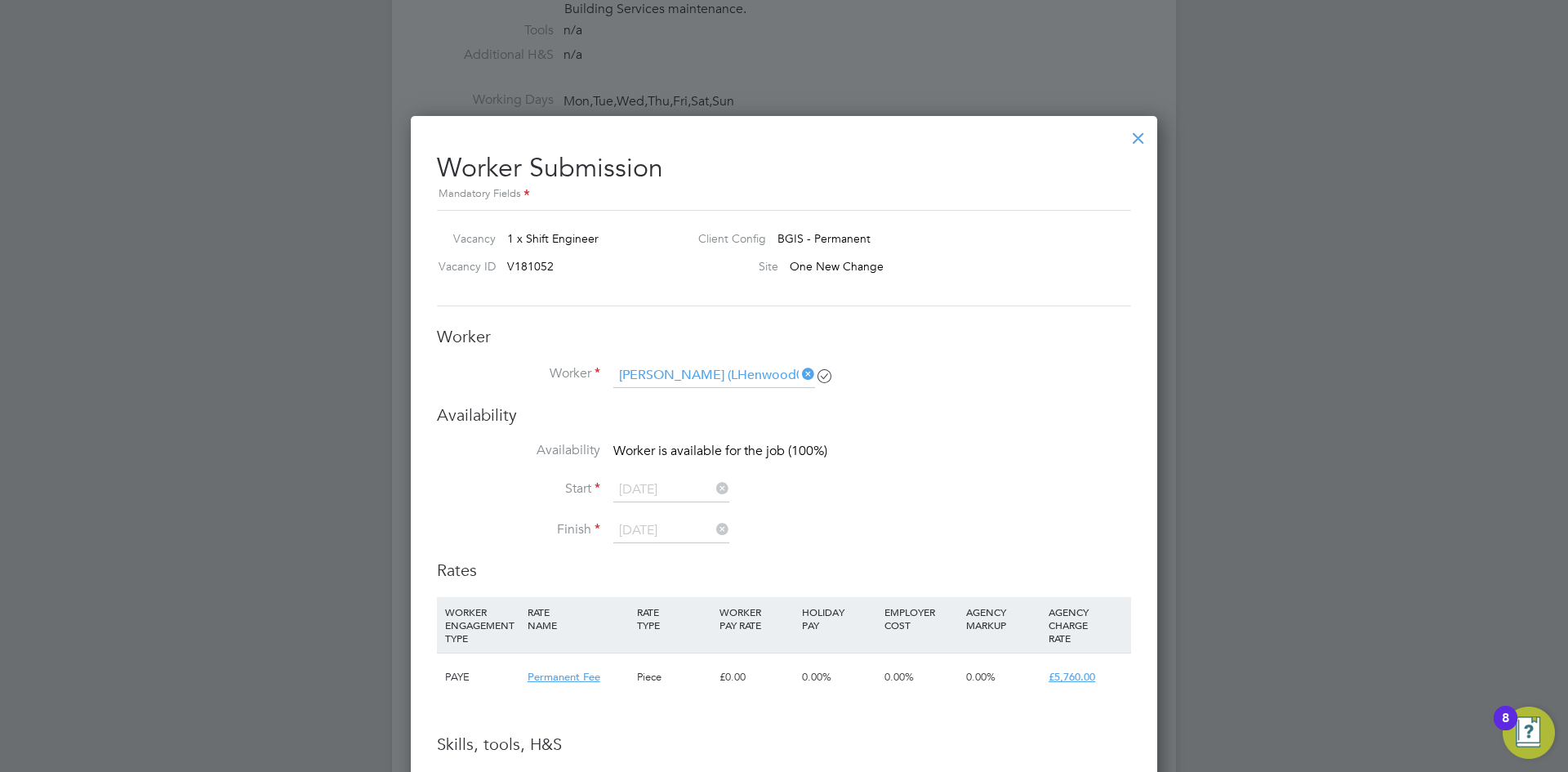
scroll to position [1470, 0]
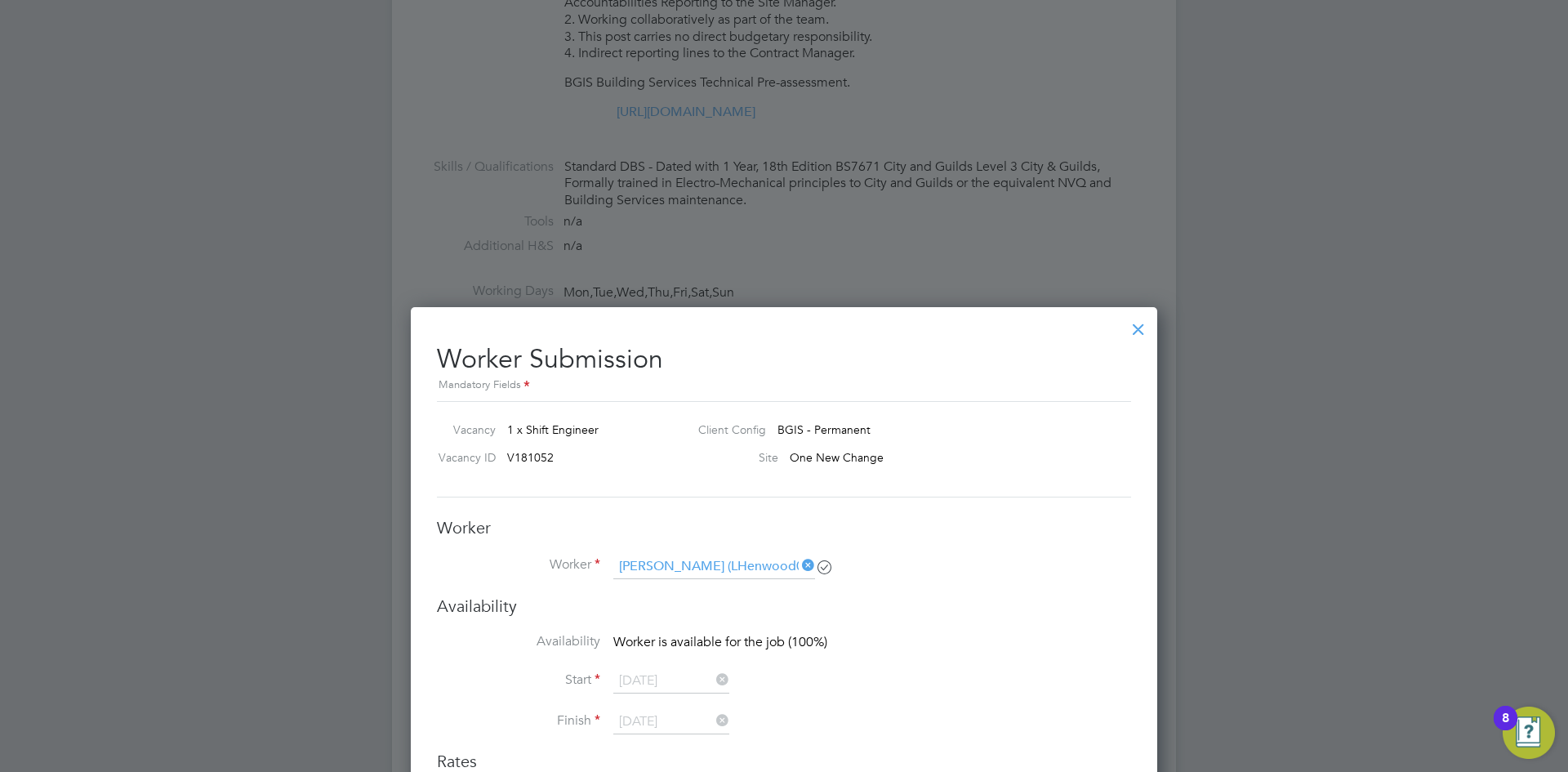
click at [1141, 330] on div at bounding box center [1138, 325] width 29 height 29
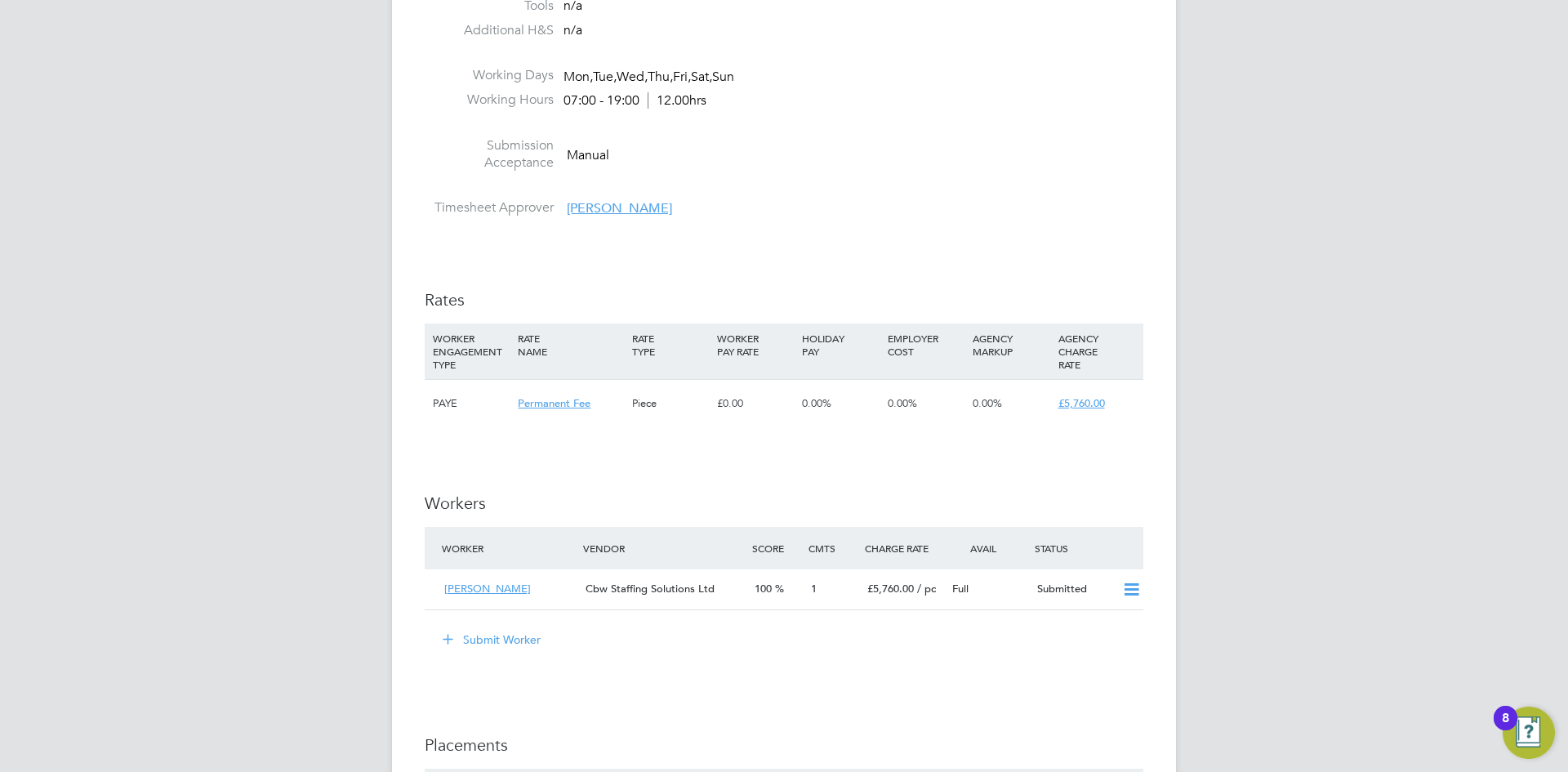
scroll to position [1715, 0]
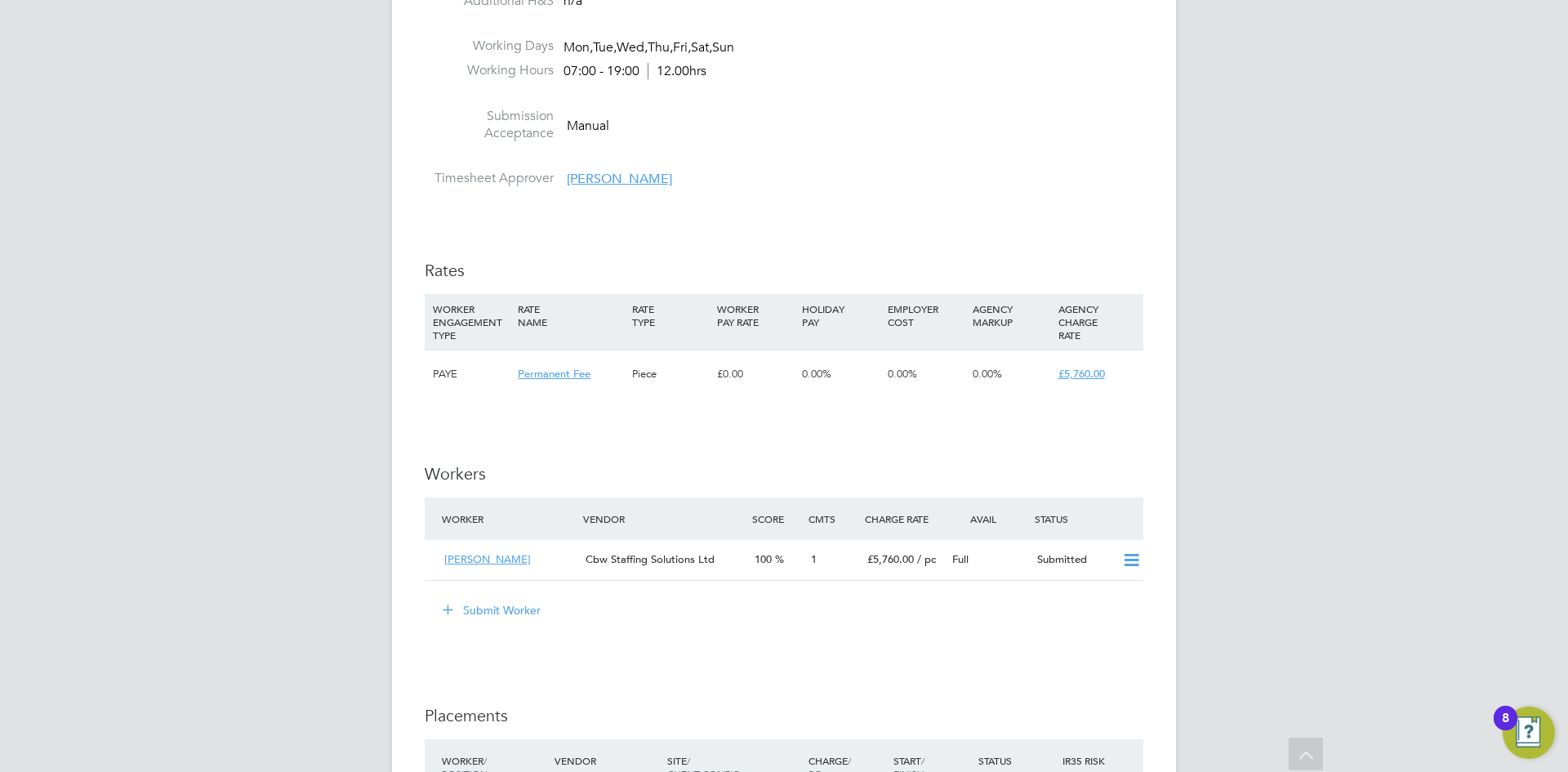
click at [497, 616] on button "Submit Worker" at bounding box center [492, 610] width 123 height 26
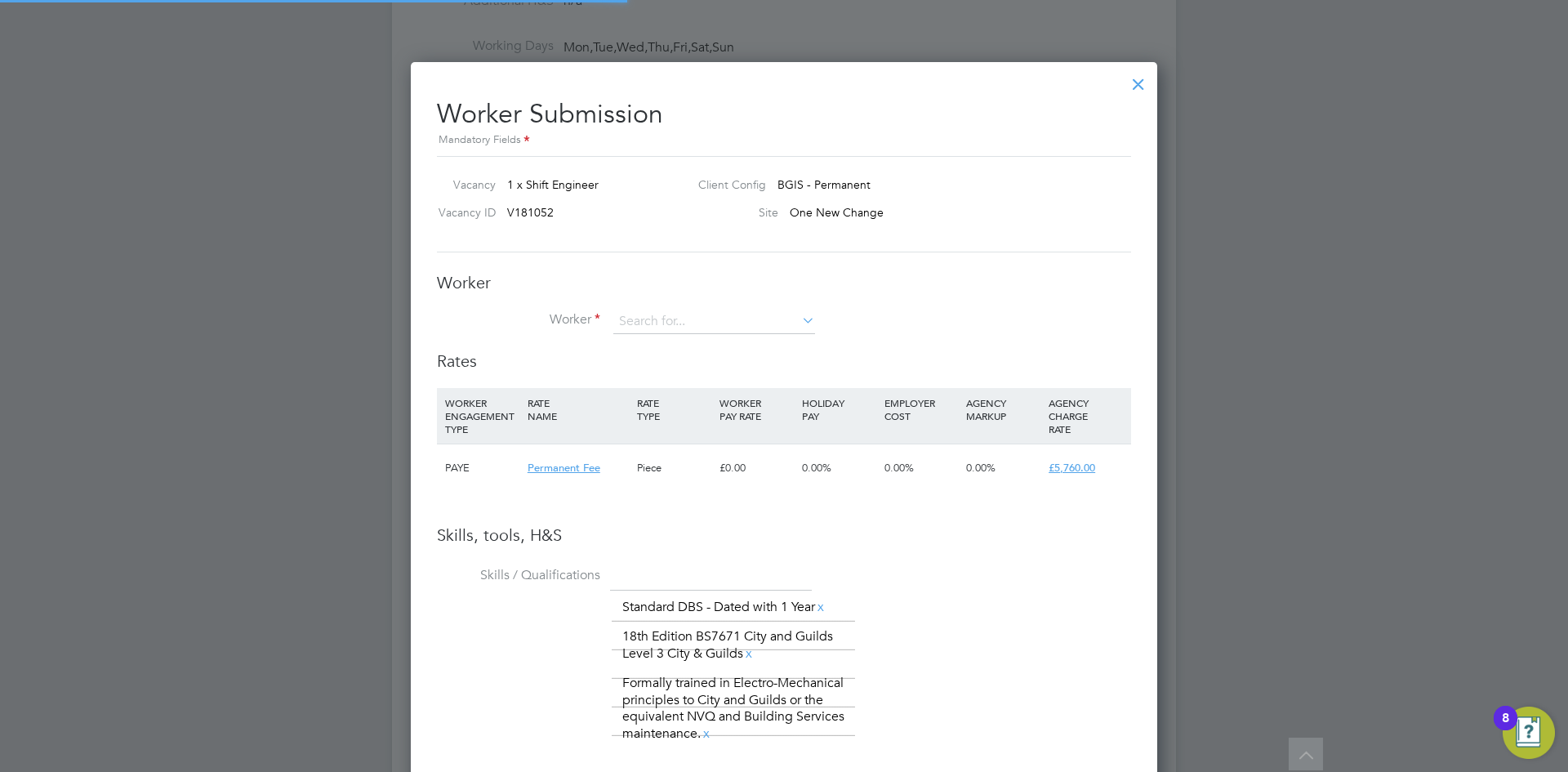
scroll to position [1155, 747]
click at [666, 326] on input at bounding box center [714, 322] width 202 height 25
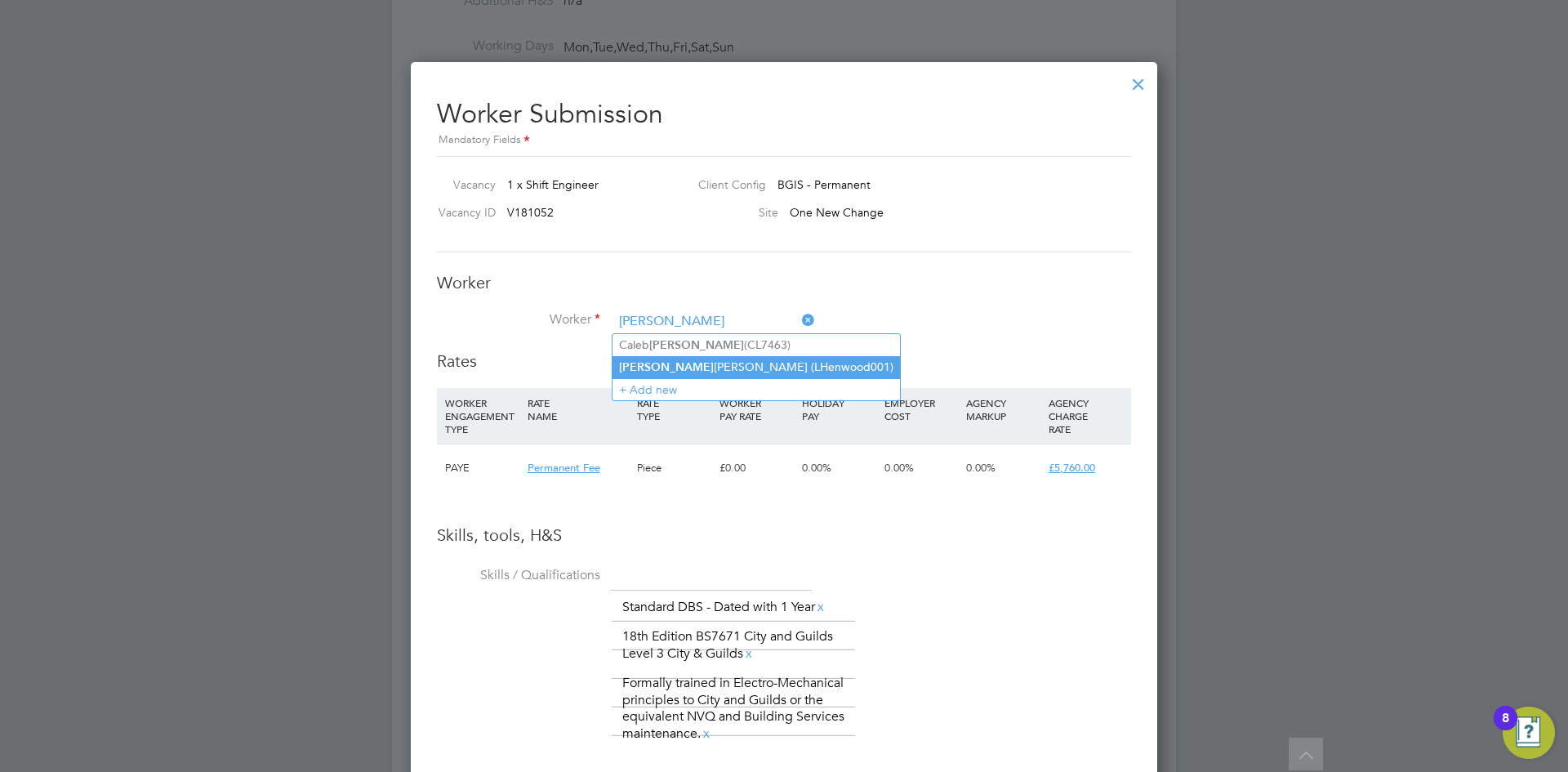
click at [707, 371] on li "[PERSON_NAME] (LHenwood001)" at bounding box center [756, 367] width 288 height 22
type input "[PERSON_NAME] (LHenwood001)"
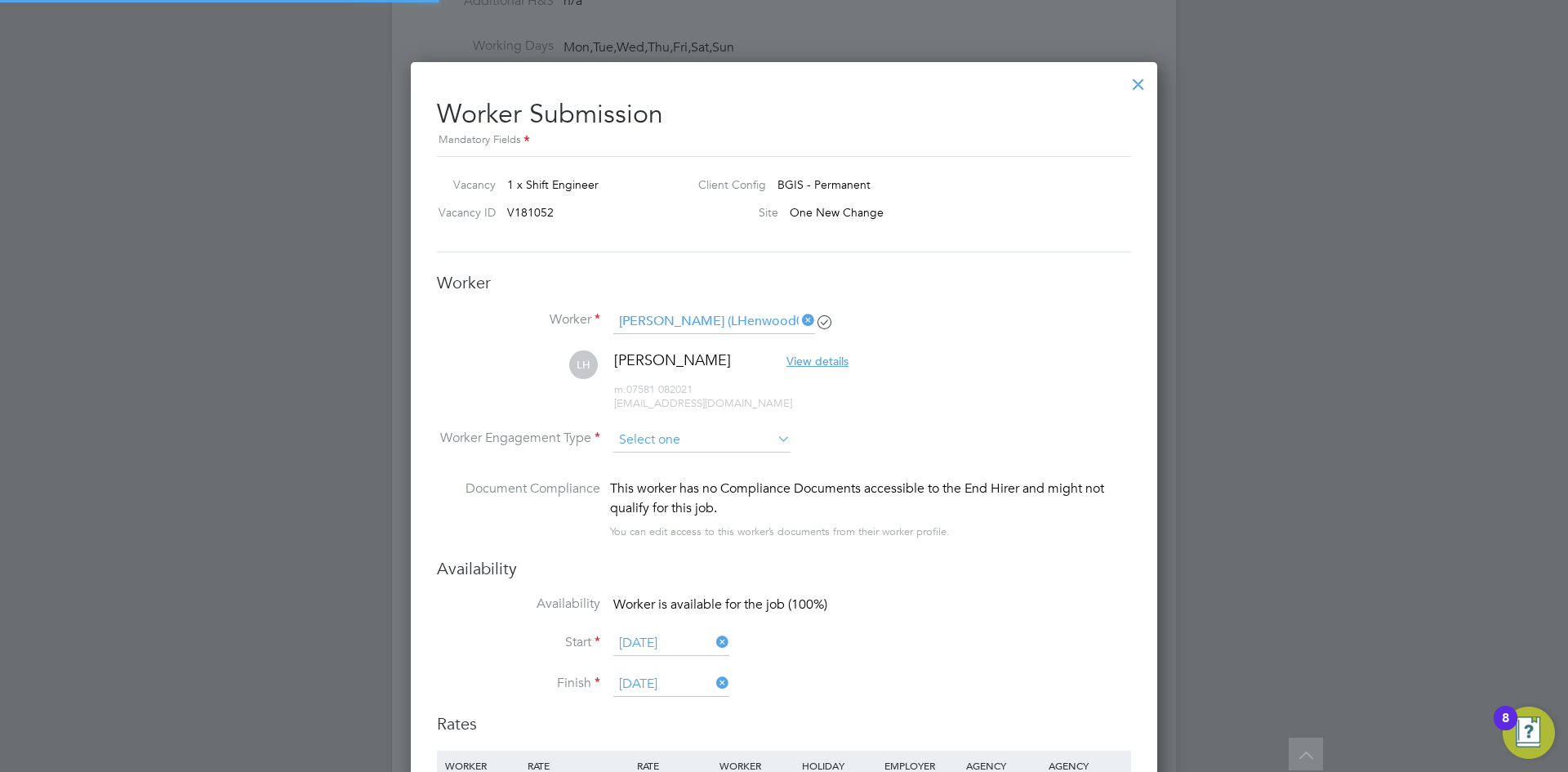
scroll to position [1517, 747]
click at [679, 444] on input at bounding box center [701, 439] width 177 height 25
click at [675, 485] on li "PAYE" at bounding box center [701, 483] width 179 height 21
type input "PAYE"
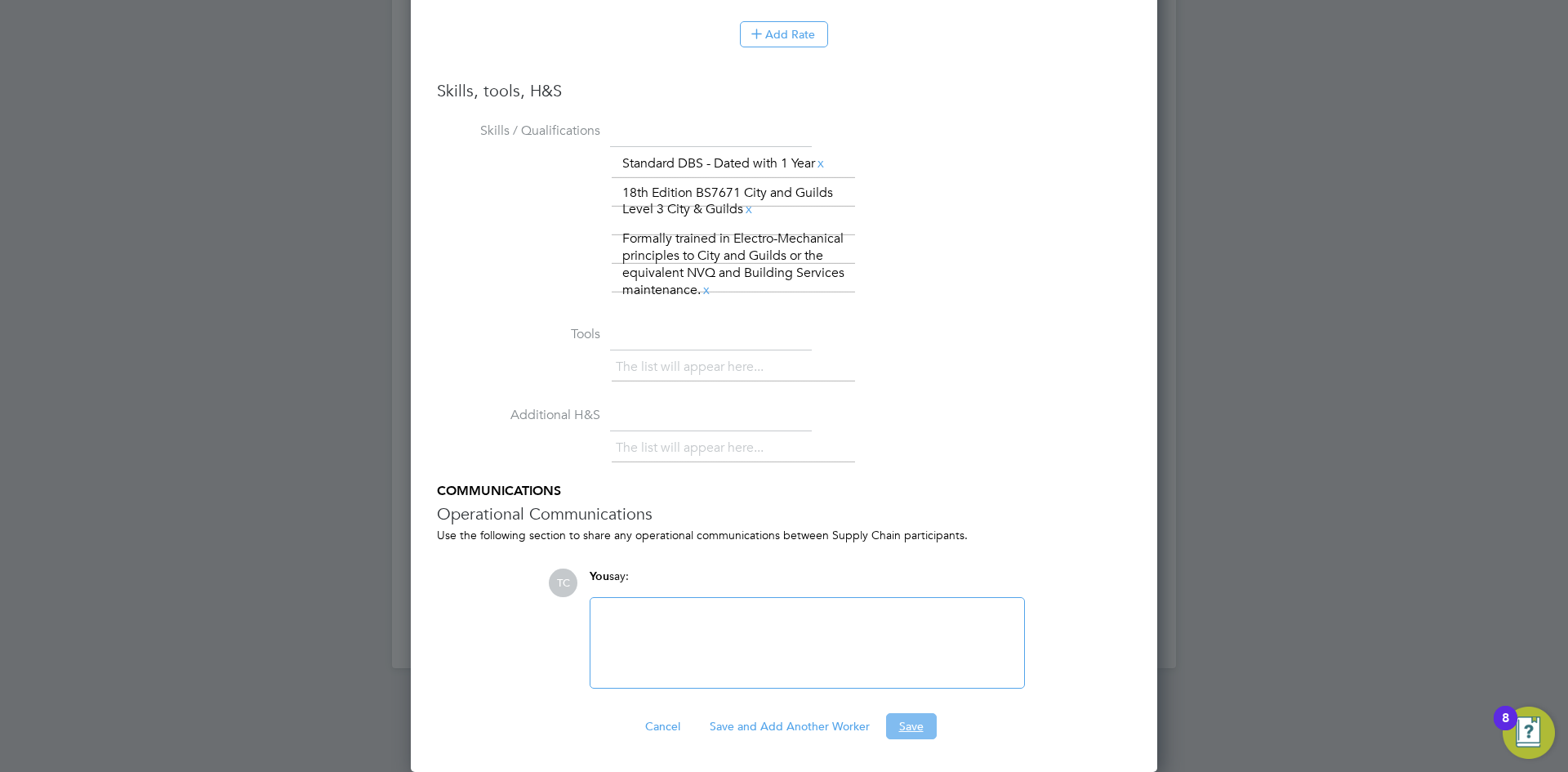
click at [907, 729] on button "Save" at bounding box center [911, 726] width 51 height 26
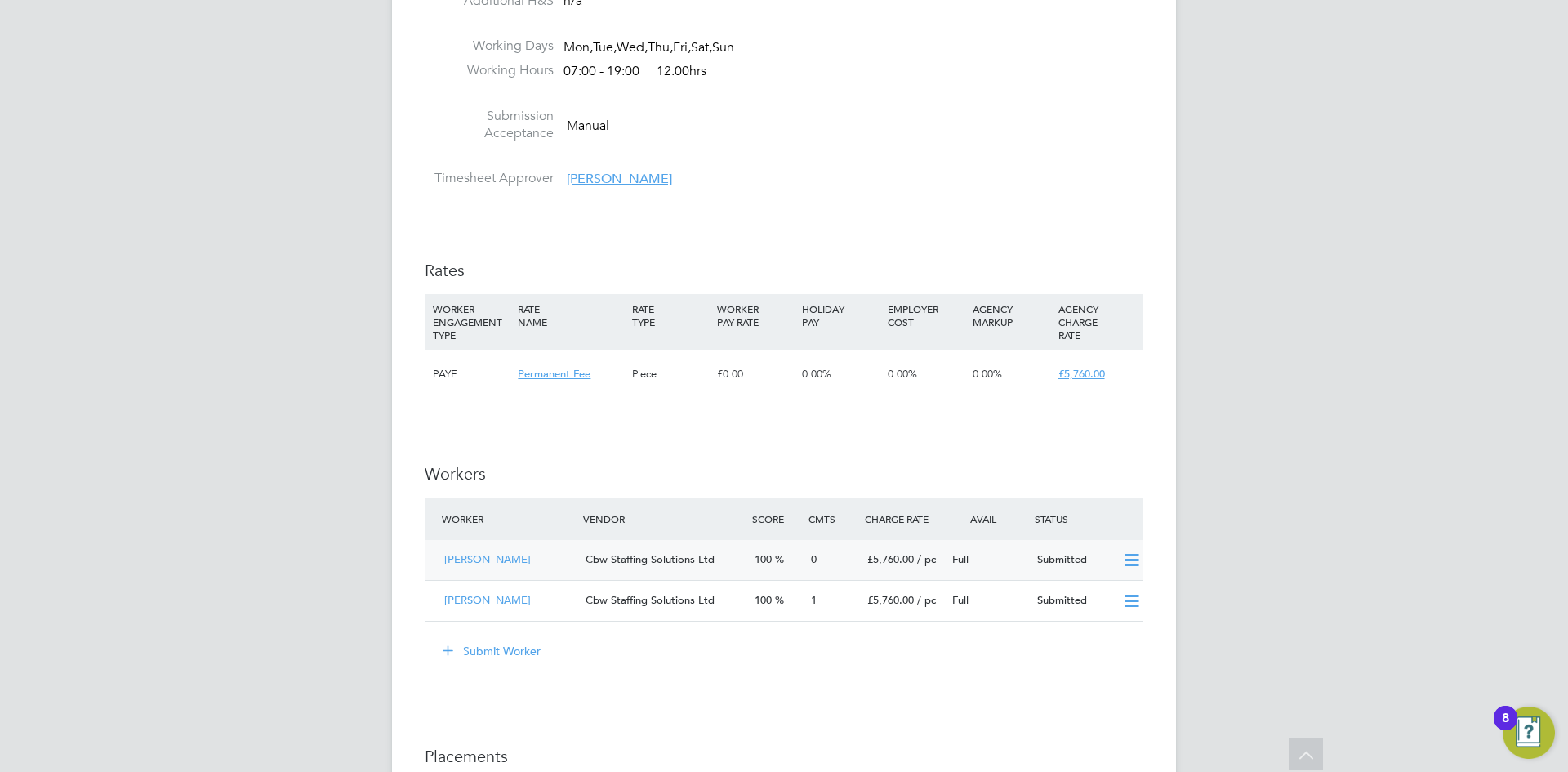
click at [609, 561] on span "Cbw Staffing Solutions Ltd" at bounding box center [649, 559] width 129 height 14
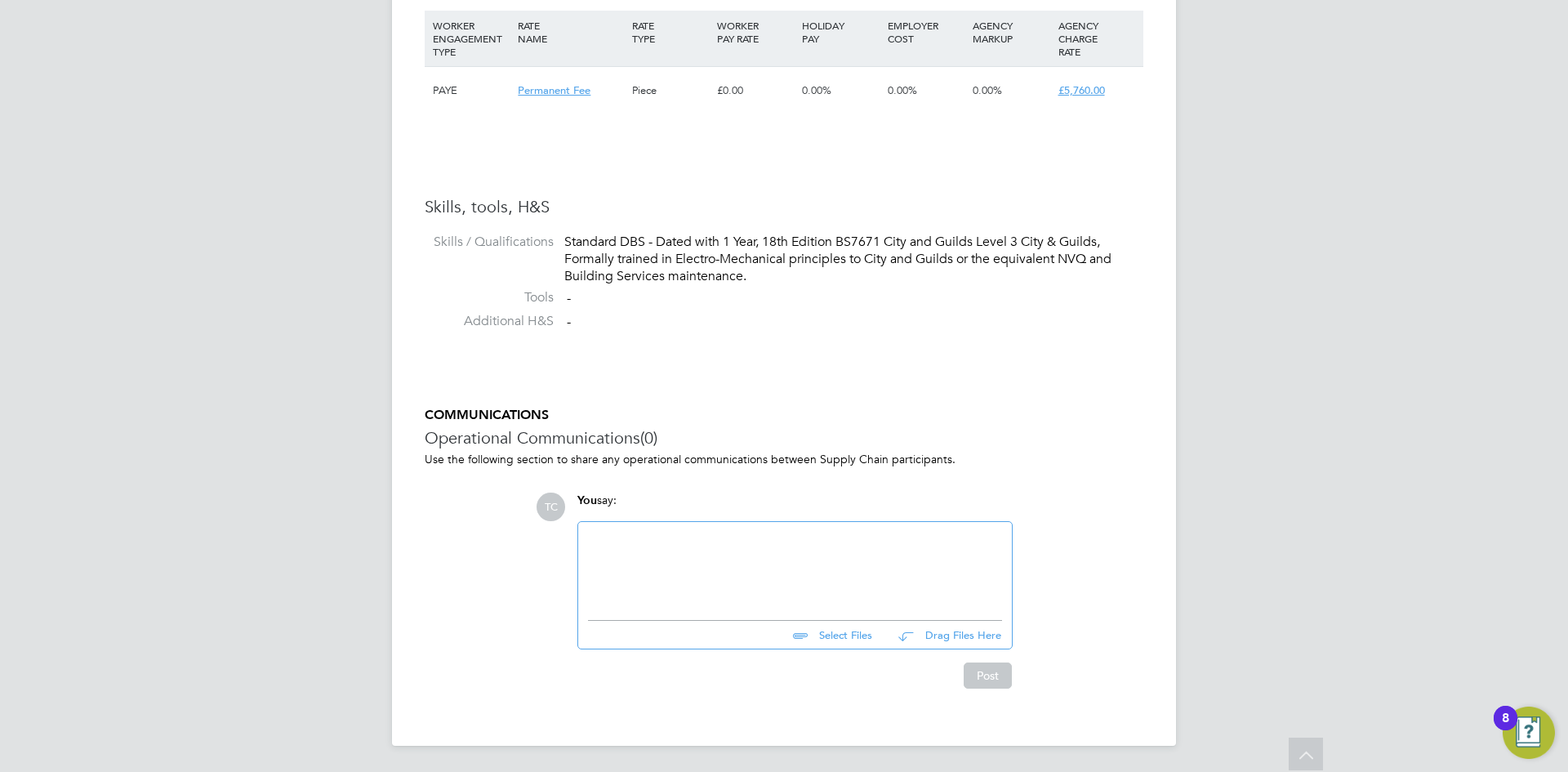
click at [836, 638] on input "file" at bounding box center [879, 631] width 245 height 23
type input "C:\fakepath\[PERSON_NAME] - CBW Staffing Solutions CV.docx"
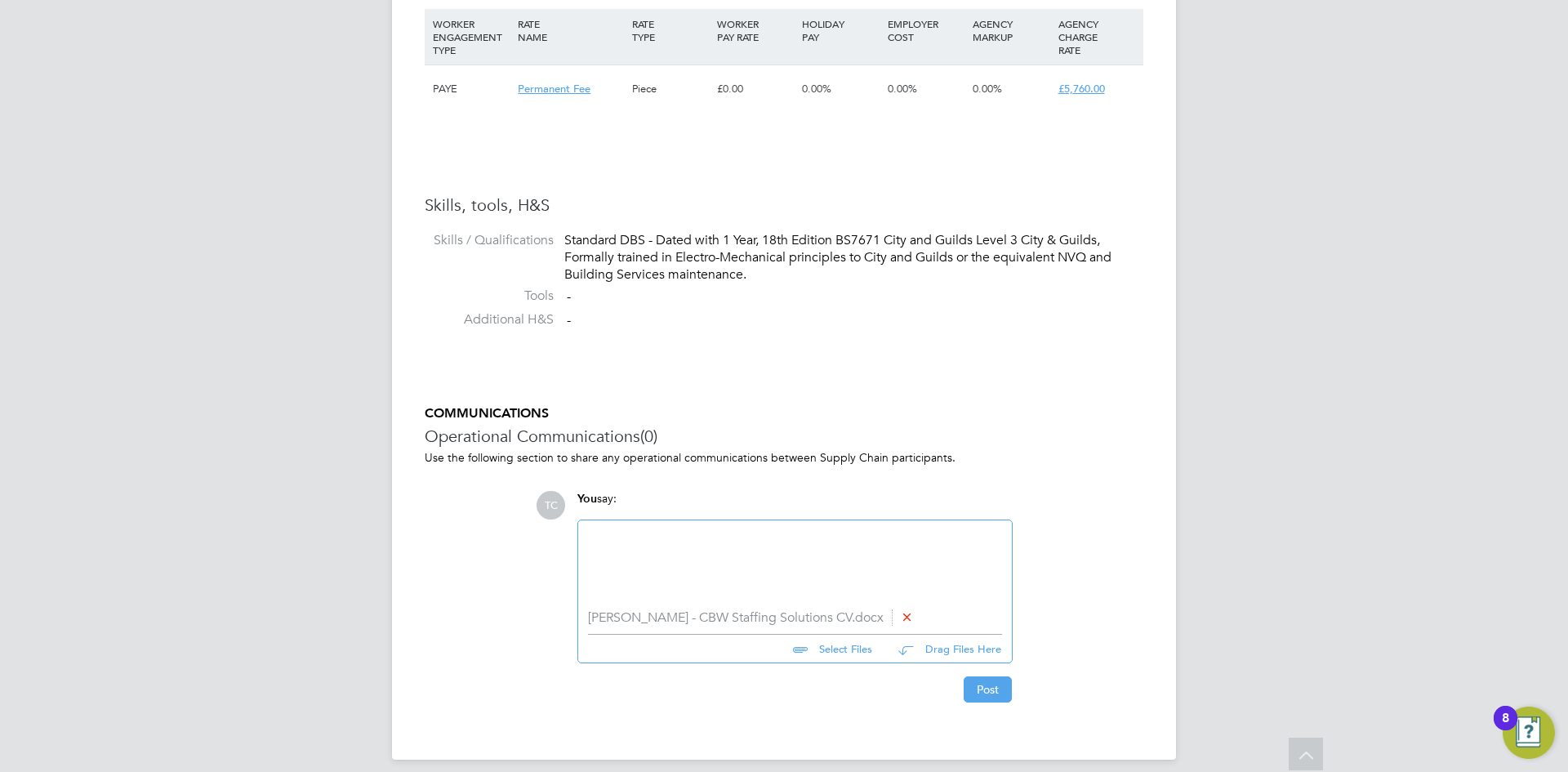
click at [836, 652] on input "file" at bounding box center [879, 645] width 245 height 23
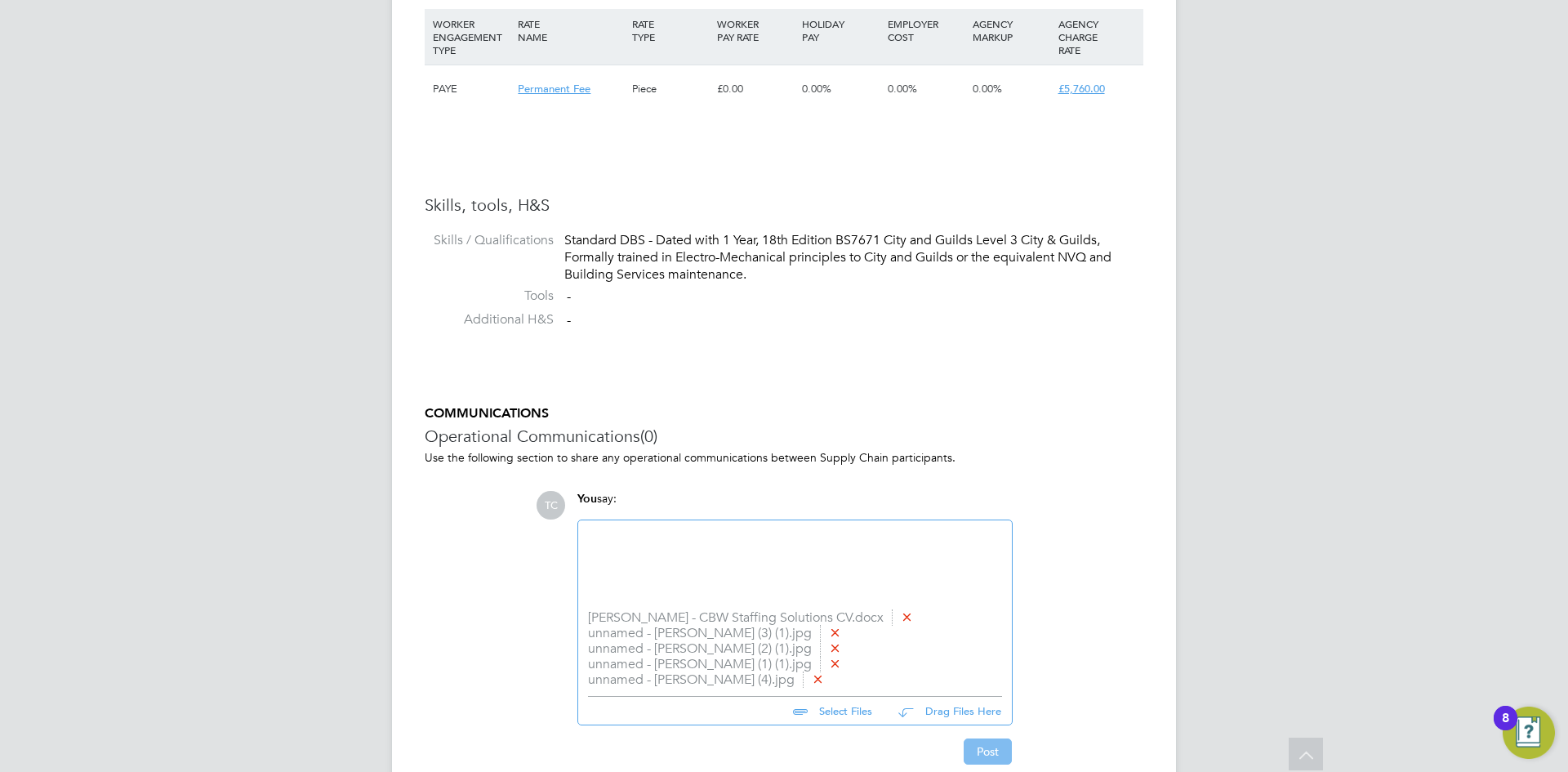
click at [993, 750] on button "Post" at bounding box center [988, 751] width 48 height 26
